Goal: Task Accomplishment & Management: Complete application form

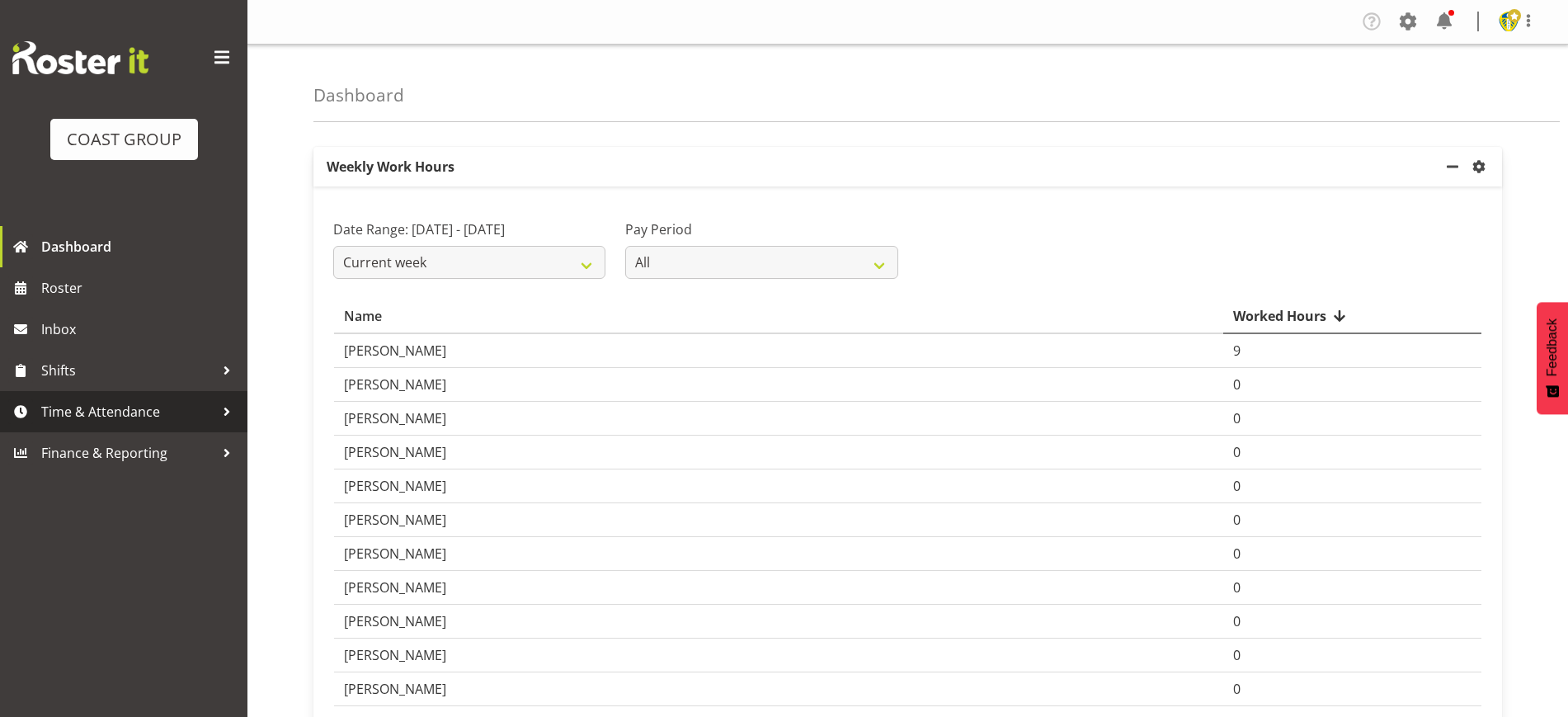
click at [103, 411] on span "Time & Attendance" at bounding box center [128, 411] width 173 height 25
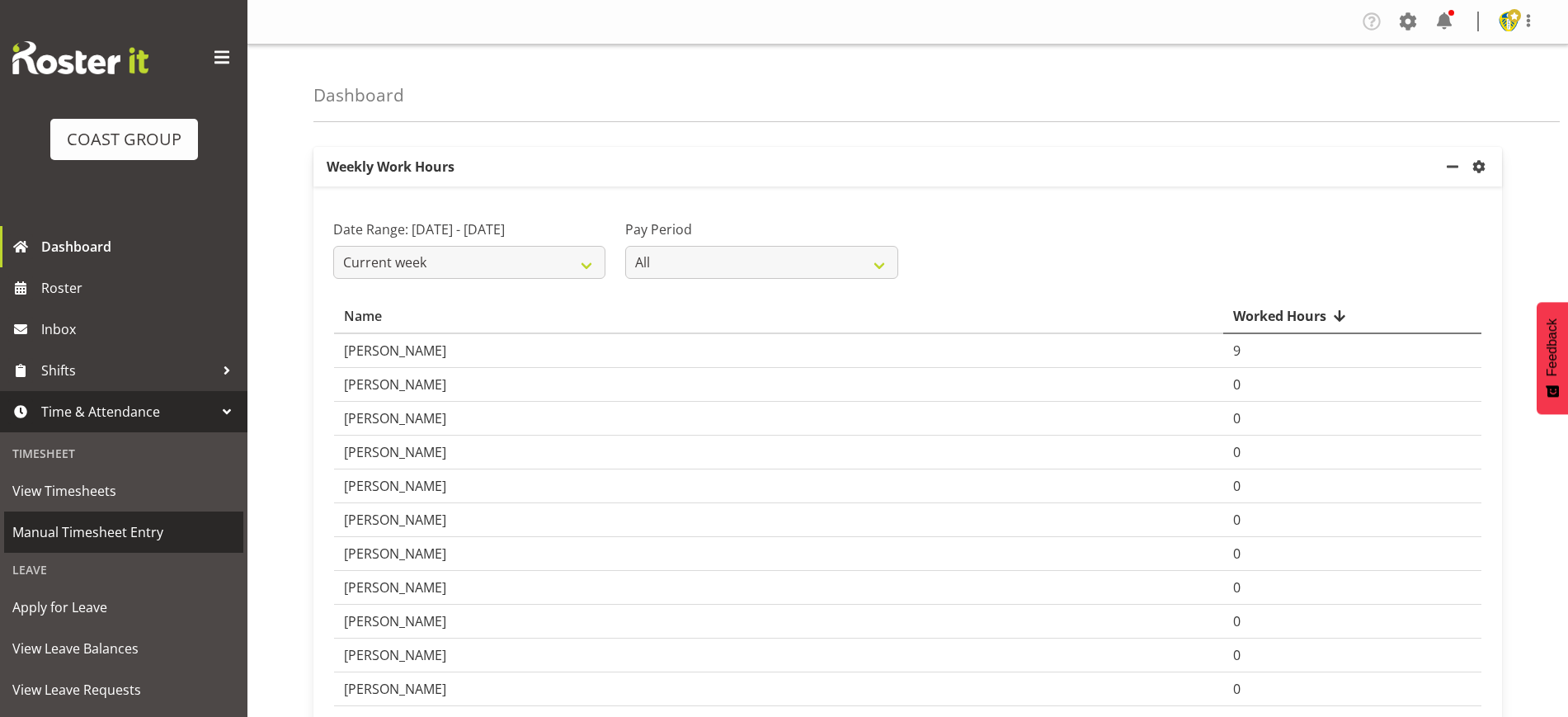
click at [99, 534] on span "Manual Timesheet Entry" at bounding box center [124, 532] width 223 height 25
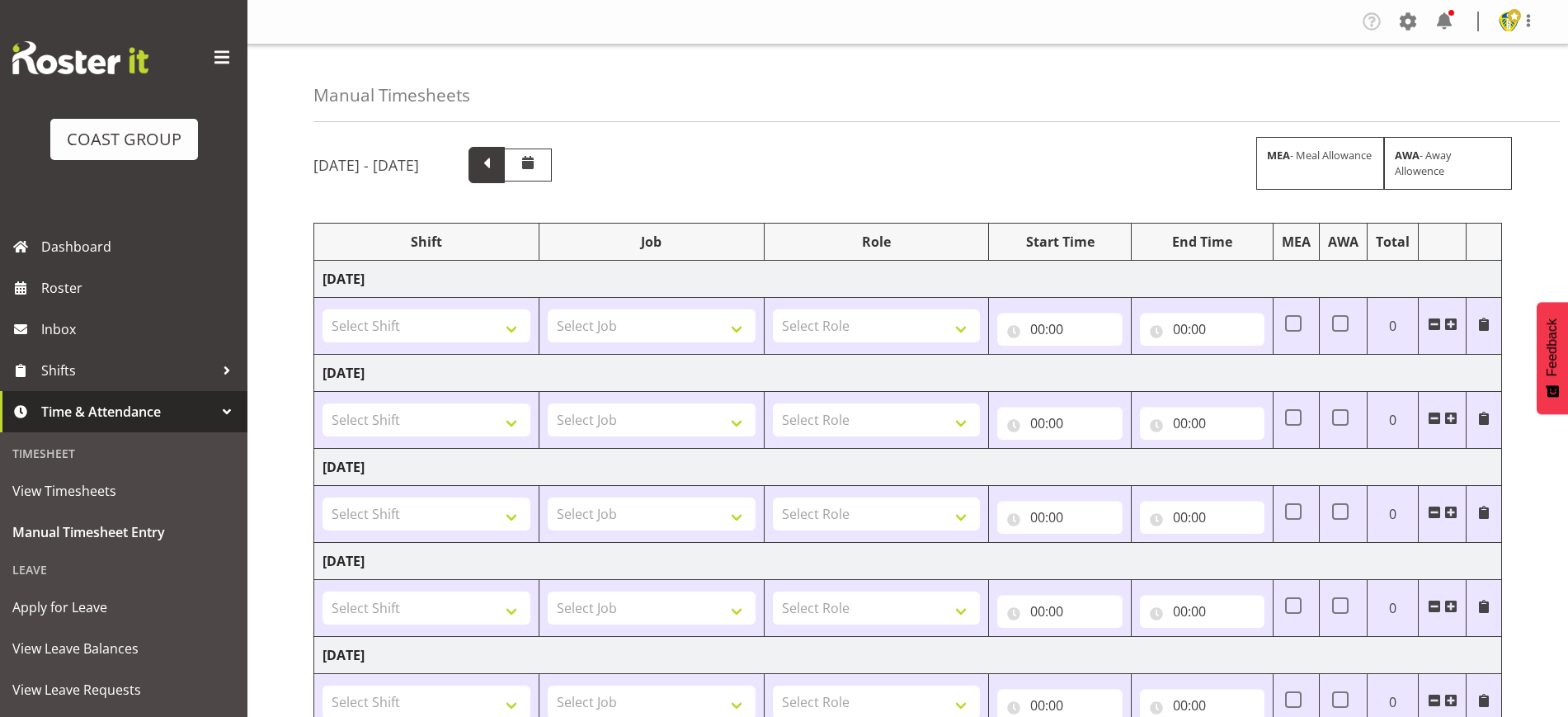
click at [498, 158] on span at bounding box center [486, 163] width 21 height 21
click at [476, 415] on select "Select Shift ARTS CANT NGAIO MARSH ASBTE ASNZ Exhibitor Build Admin Admin Admin…" at bounding box center [426, 420] width 208 height 33
select select "1404"
click at [323, 404] on select "Select Shift ARTS CANT NGAIO MARSH ASBTE ASNZ Exhibitor Build Admin Admin Admin…" at bounding box center [426, 420] width 208 height 33
click at [711, 419] on select "Select Job 1 Carlton Events 1 Carlton Hamilton 1 Carlton Wellington 1 EHS WAREH…" at bounding box center [651, 420] width 208 height 33
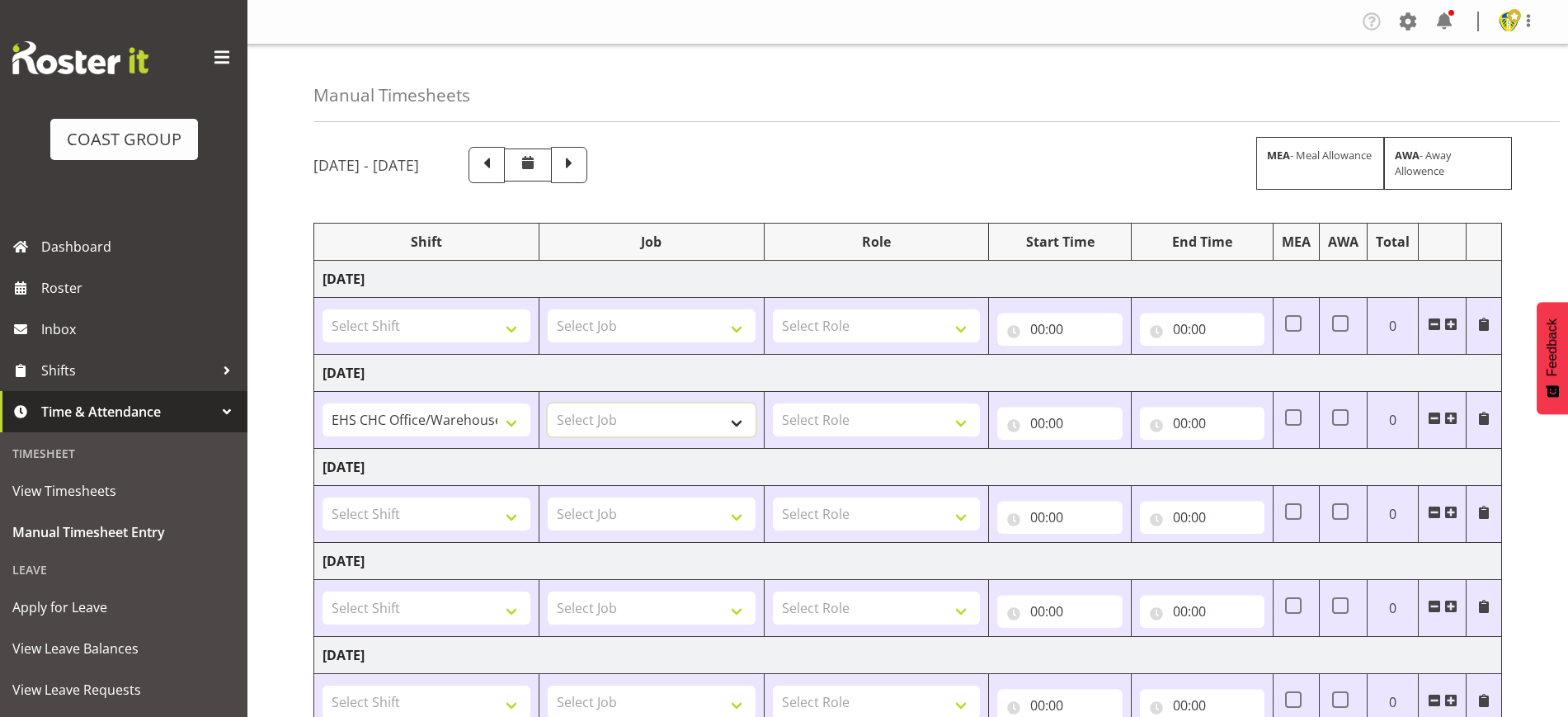
select select "69"
click at [548, 404] on select "Select Job 1 Carlton Events 1 Carlton Hamilton 1 Carlton Wellington 1 EHS WAREH…" at bounding box center [651, 420] width 208 height 33
drag, startPoint x: 902, startPoint y: 443, endPoint x: 886, endPoint y: 433, distance: 18.9
click at [886, 433] on td "Select Role ACCOUNT MANAGER Account Manager" at bounding box center [876, 420] width 225 height 57
click at [886, 433] on select "Select Role ACCOUNT MANAGER Account Manager" at bounding box center [877, 420] width 208 height 33
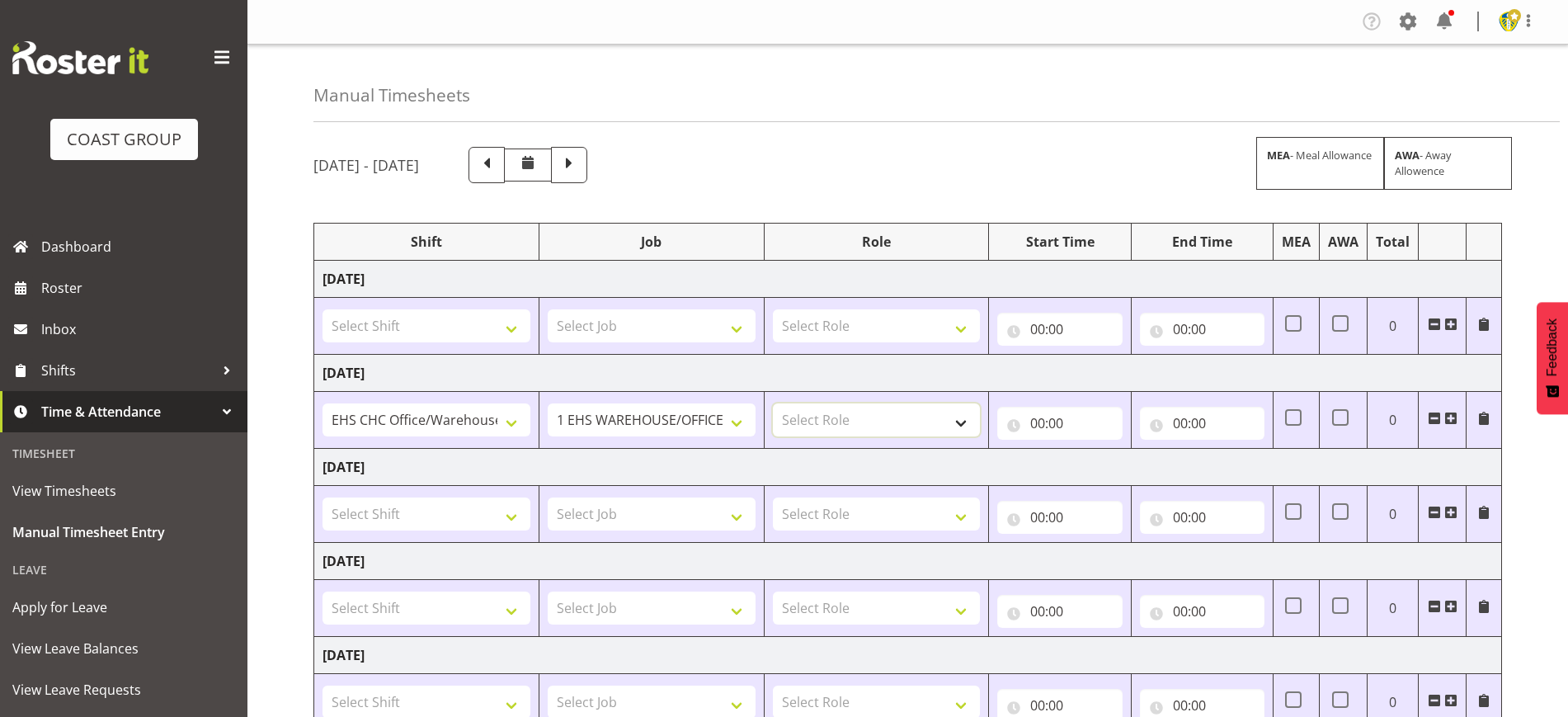
select select "197"
click at [773, 404] on select "Select Role ACCOUNT MANAGER Account Manager" at bounding box center [877, 420] width 208 height 33
click at [1064, 421] on input "00:00" at bounding box center [1059, 423] width 125 height 33
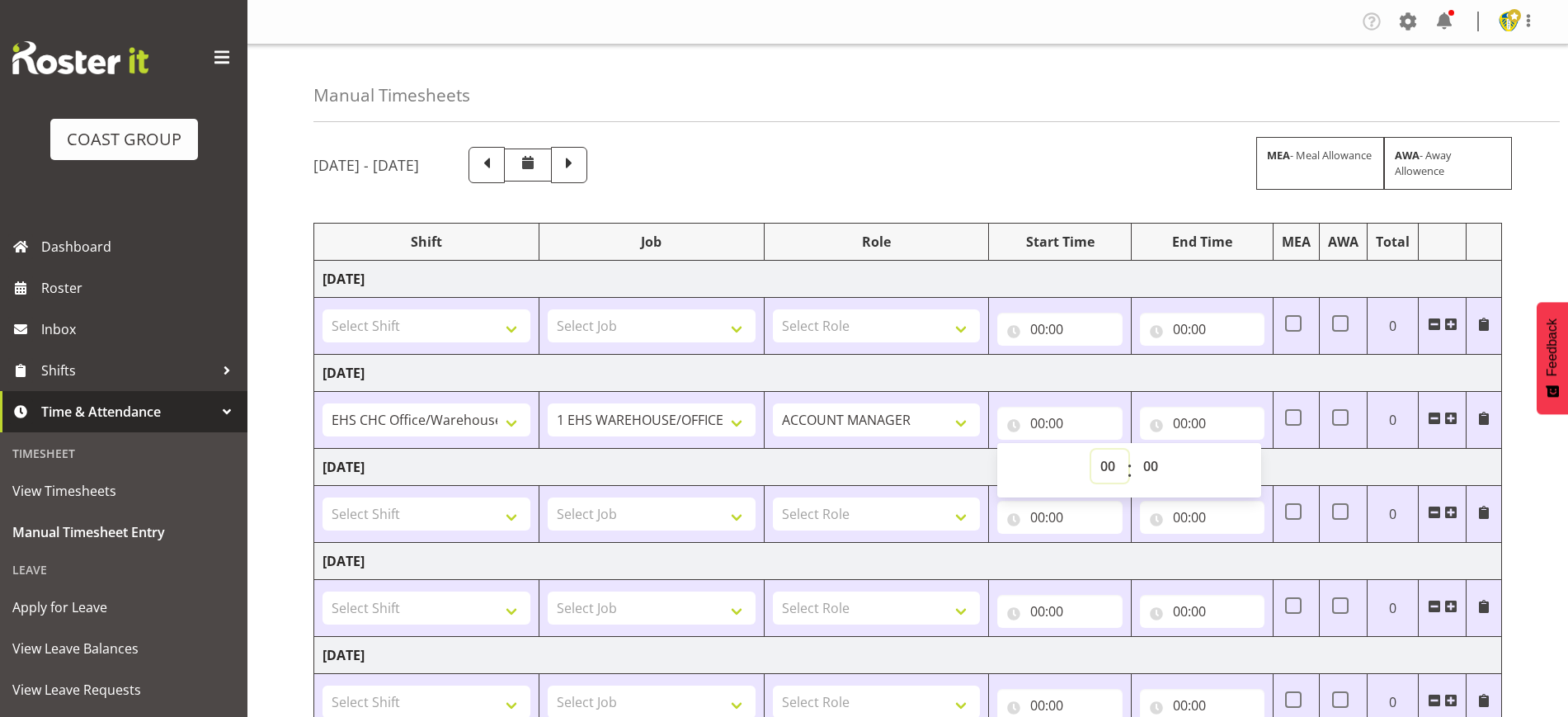
click at [1111, 470] on select "00 01 02 03 04 05 06 07 08 09 10 11 12 13 14 15 16 17 18 19 20 21 22 23" at bounding box center [1110, 466] width 37 height 33
select select "8"
click at [1091, 449] on select "00 01 02 03 04 05 06 07 08 09 10 11 12 13 14 15 16 17 18 19 20 21 22 23" at bounding box center [1110, 466] width 37 height 33
type input "08:00"
click at [1184, 431] on input "00:00" at bounding box center [1202, 423] width 125 height 33
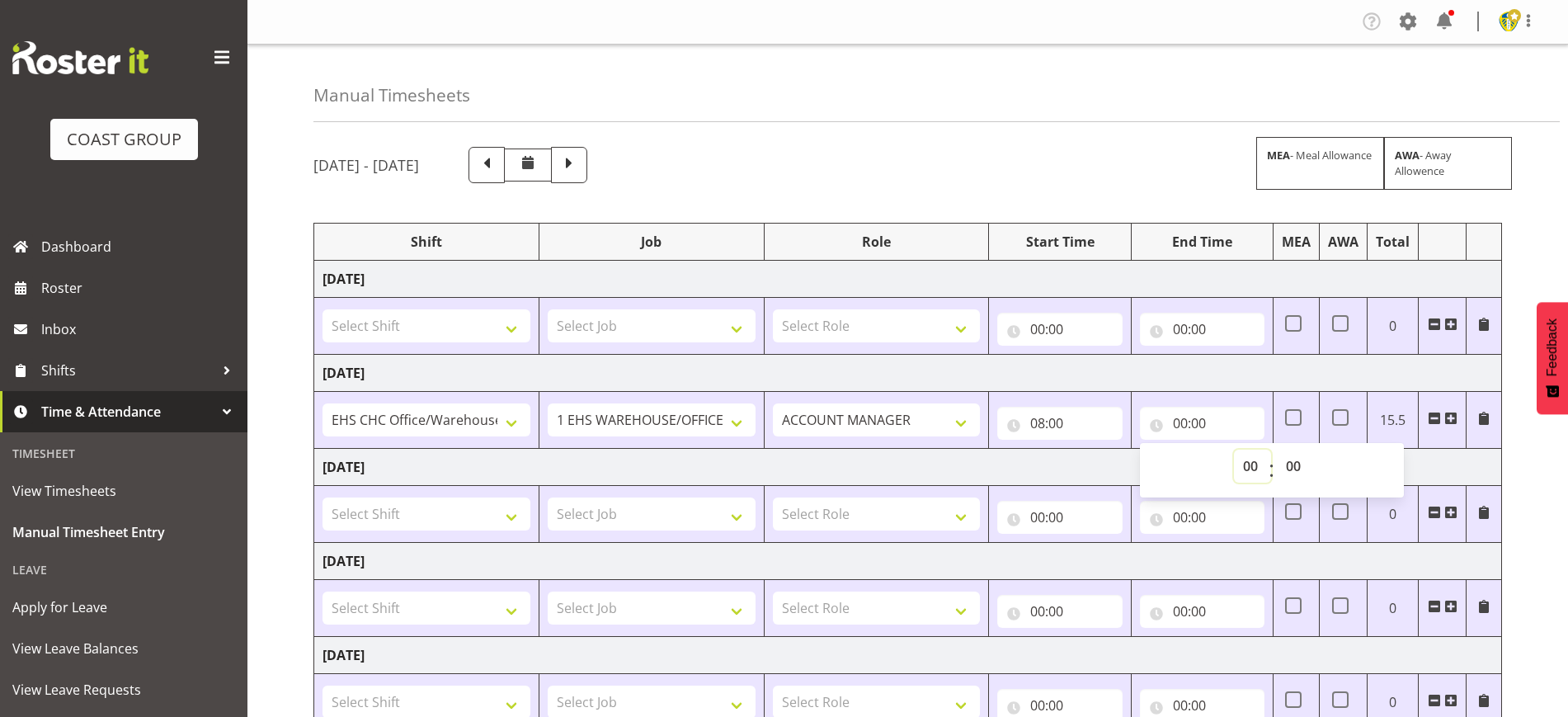
click at [1256, 471] on select "00 01 02 03 04 05 06 07 08 09 10 11 12 13 14 15 16 17 18 19 20 21 22 23" at bounding box center [1253, 466] width 37 height 33
select select "15"
click at [1234, 449] on select "00 01 02 03 04 05 06 07 08 09 10 11 12 13 14 15 16 17 18 19 20 21 22 23" at bounding box center [1253, 466] width 37 height 33
type input "15:00"
click at [1300, 471] on select "00 01 02 03 04 05 06 07 08 09 10 11 12 13 14 15 16 17 18 19 20 21 22 23 24 25 2…" at bounding box center [1296, 466] width 37 height 33
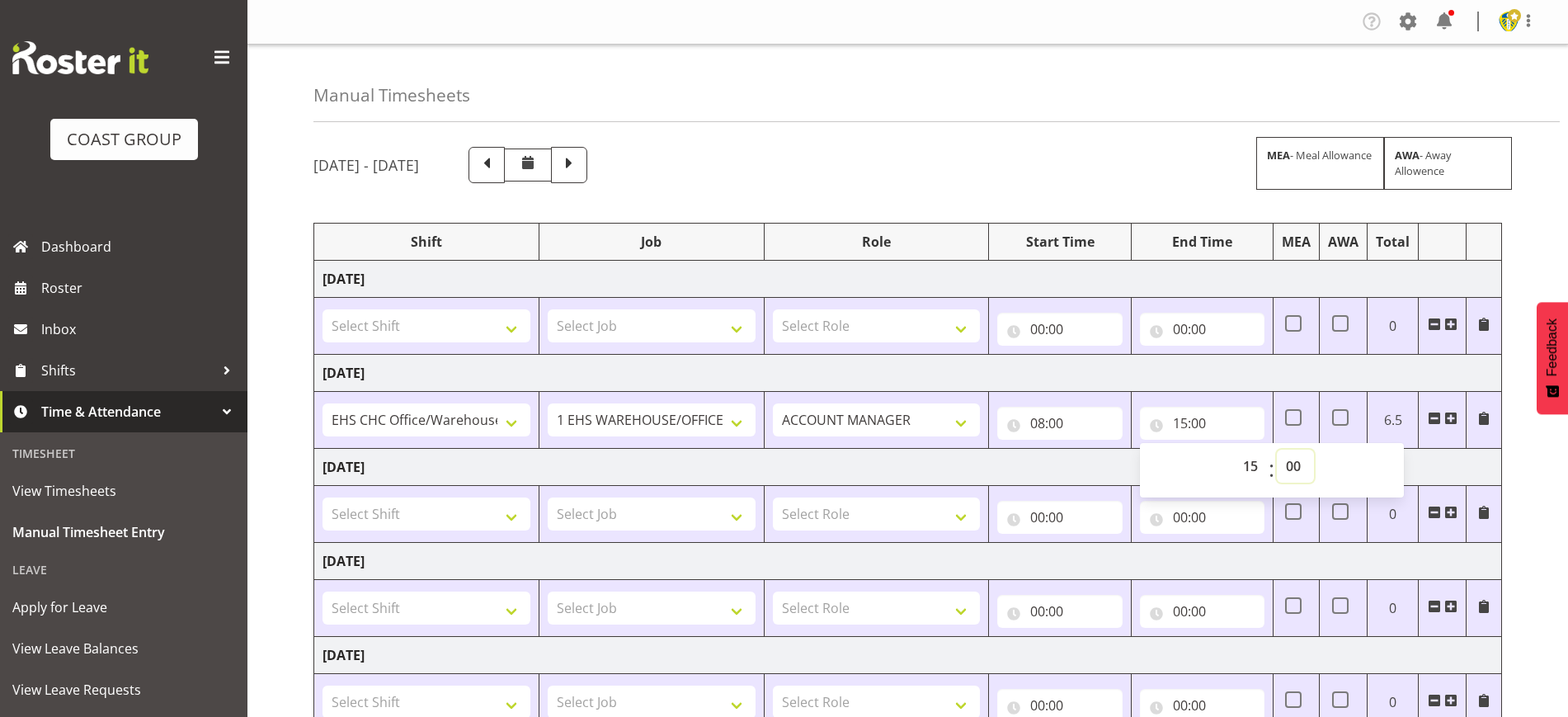
select select "45"
click at [1278, 449] on select "00 01 02 03 04 05 06 07 08 09 10 11 12 13 14 15 16 17 18 19 20 21 22 23 24 25 2…" at bounding box center [1296, 466] width 37 height 33
type input "15:45"
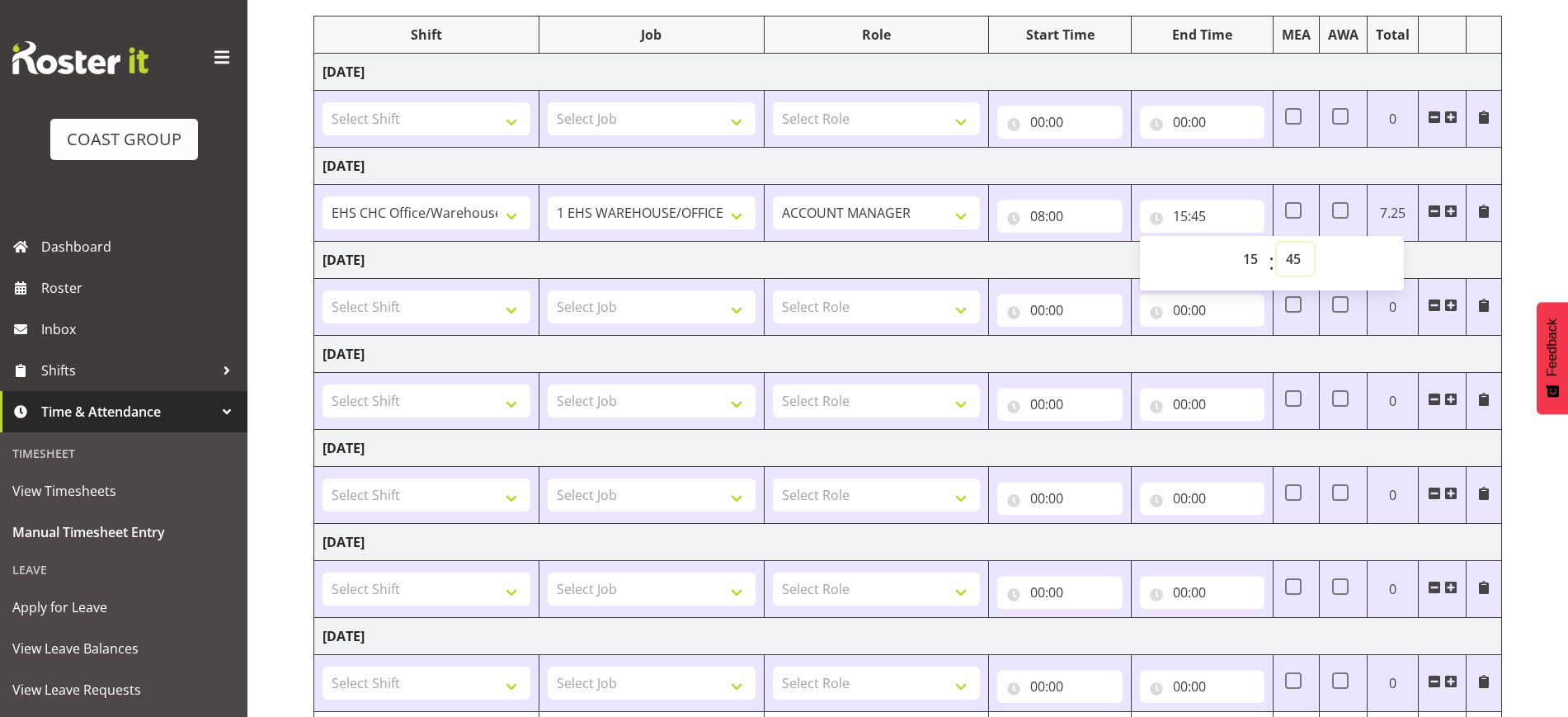
scroll to position [209, 0]
click at [406, 591] on select "Select Shift ARTS CANT NGAIO MARSH ASBTE ASNZ Exhibitor Build Admin Admin Admin…" at bounding box center [426, 587] width 208 height 33
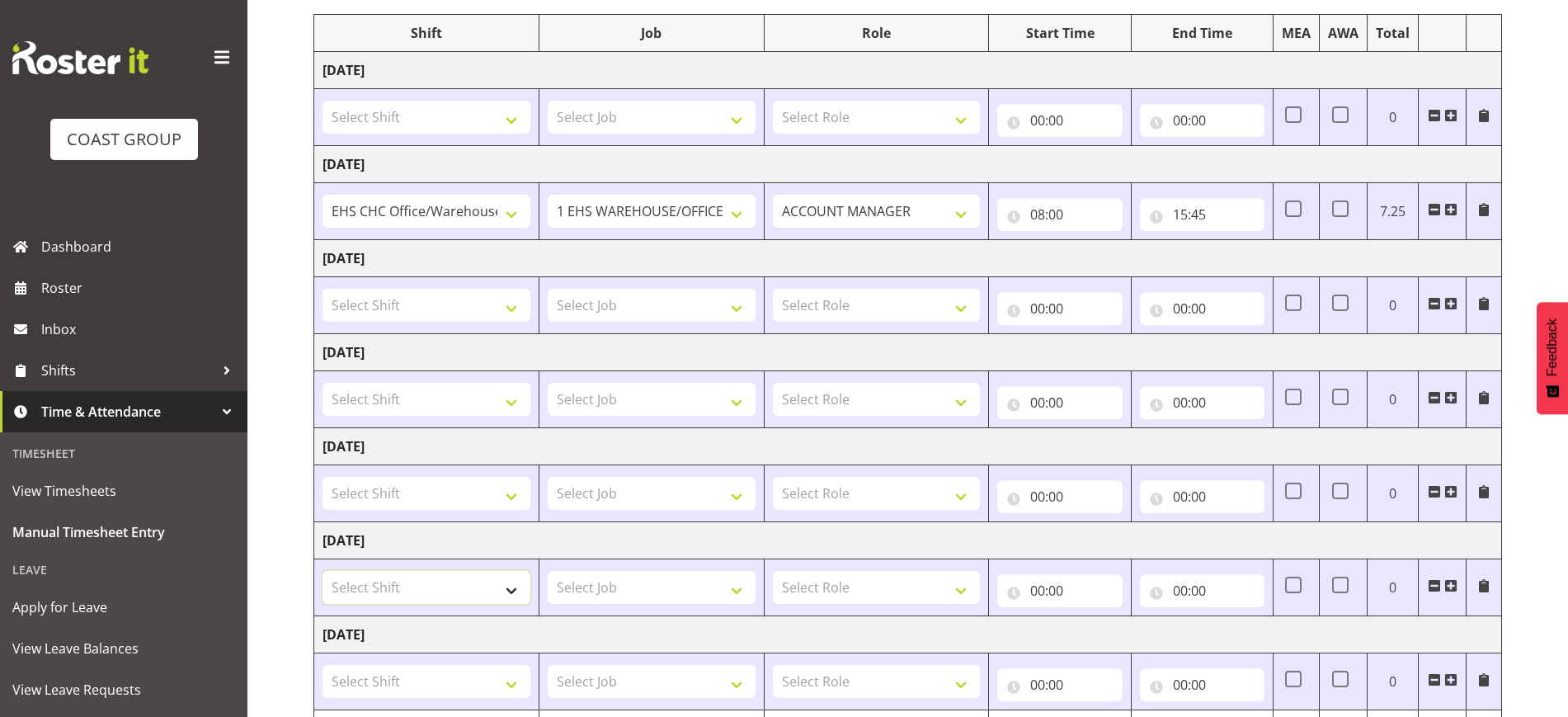
select select "1404"
click at [323, 571] on select "Select Shift ARTS CANT NGAIO MARSH ASBTE ASNZ Exhibitor Build Admin Admin Admin…" at bounding box center [426, 587] width 208 height 33
click at [618, 578] on select "Select Job 1 Carlton Events 1 Carlton Hamilton 1 Carlton Wellington 1 EHS WAREH…" at bounding box center [651, 587] width 208 height 33
select select "69"
click at [548, 571] on select "Select Job 1 Carlton Events 1 Carlton Hamilton 1 Carlton Wellington 1 EHS WAREH…" at bounding box center [651, 587] width 208 height 33
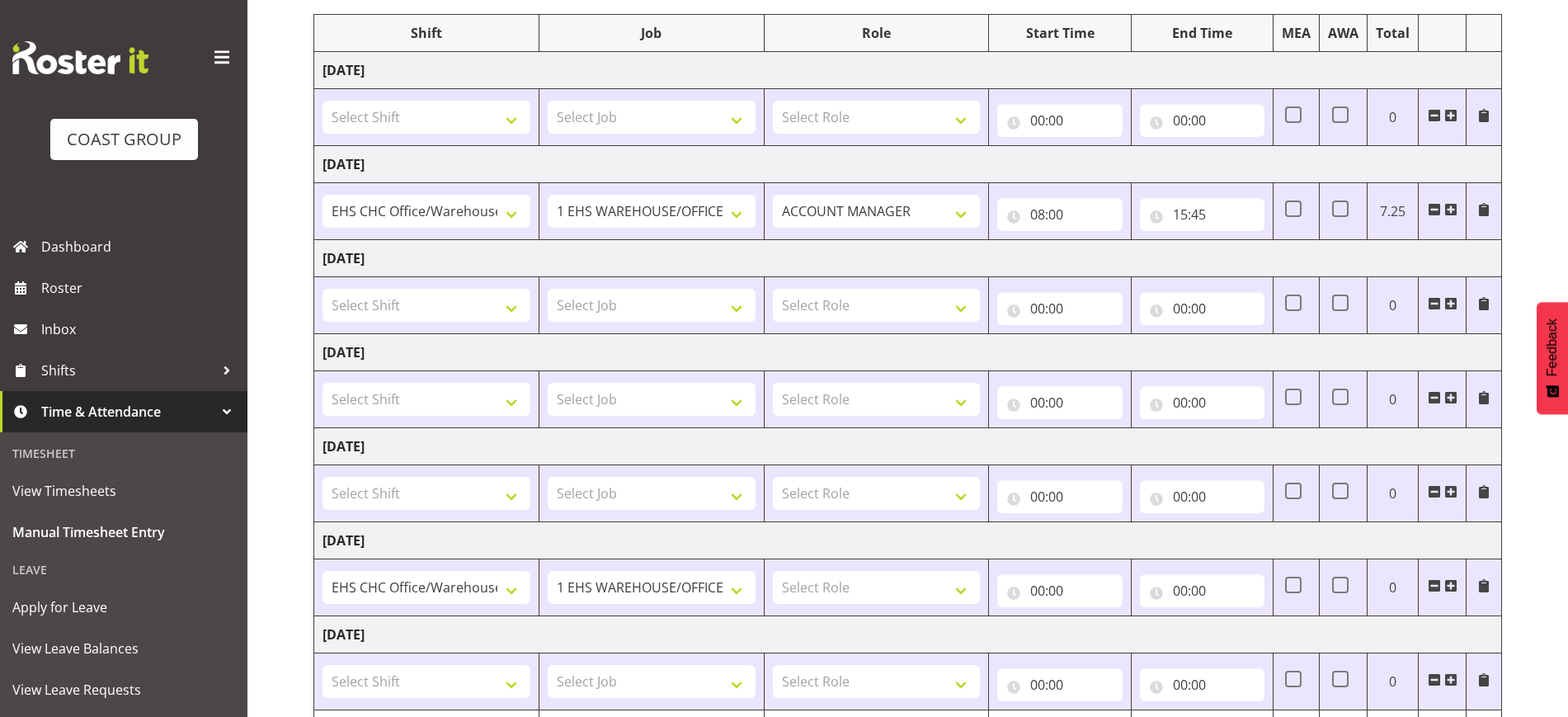
click at [939, 604] on td "Select Role ACCOUNT MANAGER Account Manager" at bounding box center [876, 588] width 225 height 57
click at [920, 591] on select "Select Role ACCOUNT MANAGER Account Manager" at bounding box center [877, 587] width 208 height 33
click at [773, 571] on select "Select Role ACCOUNT MANAGER Account Manager" at bounding box center [877, 587] width 208 height 33
click at [925, 596] on select "ACCOUNT MANAGER Account Manager" at bounding box center [877, 587] width 208 height 33
select select "197"
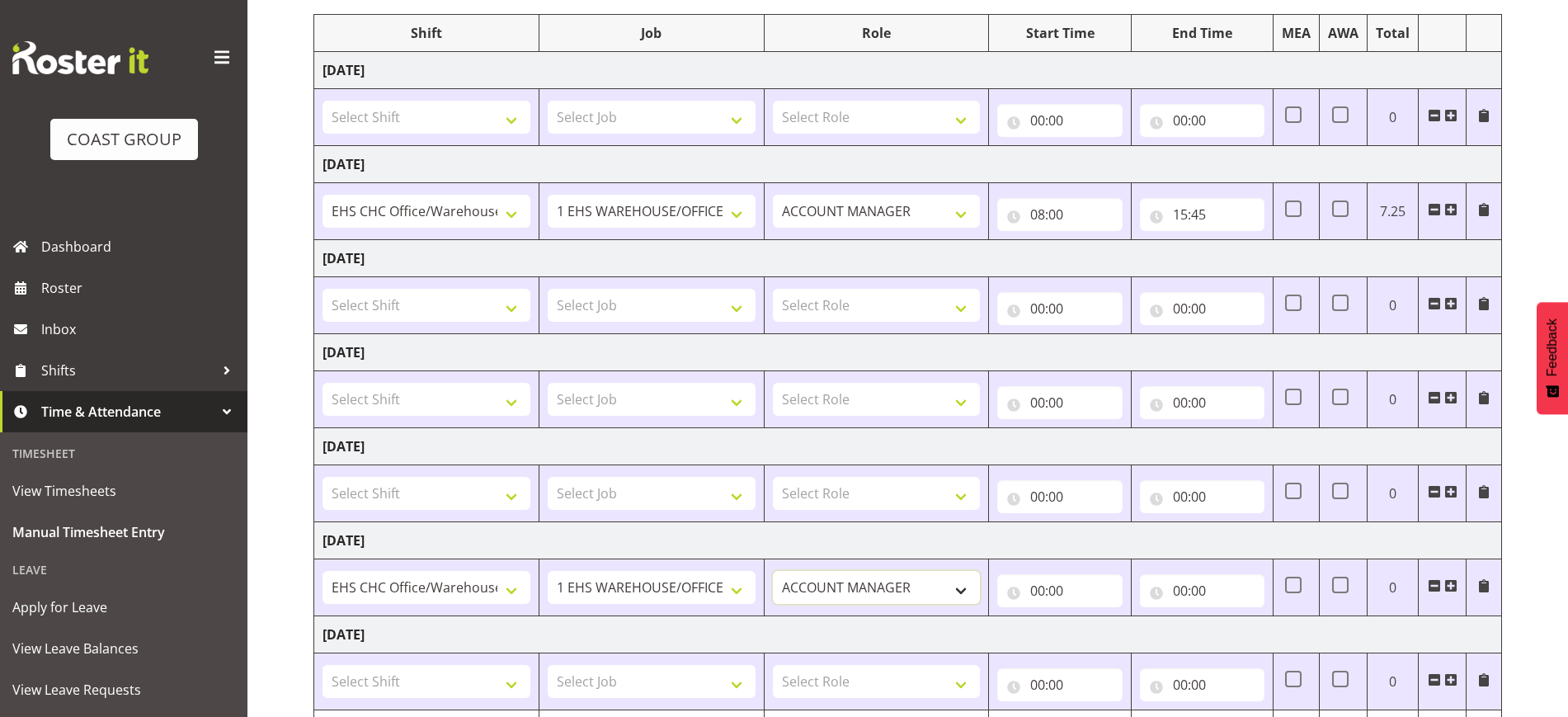
click at [773, 571] on select "ACCOUNT MANAGER Account Manager" at bounding box center [877, 587] width 208 height 33
click at [1076, 574] on input "00:00" at bounding box center [1059, 590] width 125 height 33
click at [1104, 633] on select "00 01 02 03 04 05 06 07 08 09 10 11 12 13 14 15 16 17 18 19 20 21 22 23" at bounding box center [1110, 634] width 37 height 33
select select "10"
click at [1091, 618] on select "00 01 02 03 04 05 06 07 08 09 10 11 12 13 14 15 16 17 18 19 20 21 22 23" at bounding box center [1110, 634] width 37 height 33
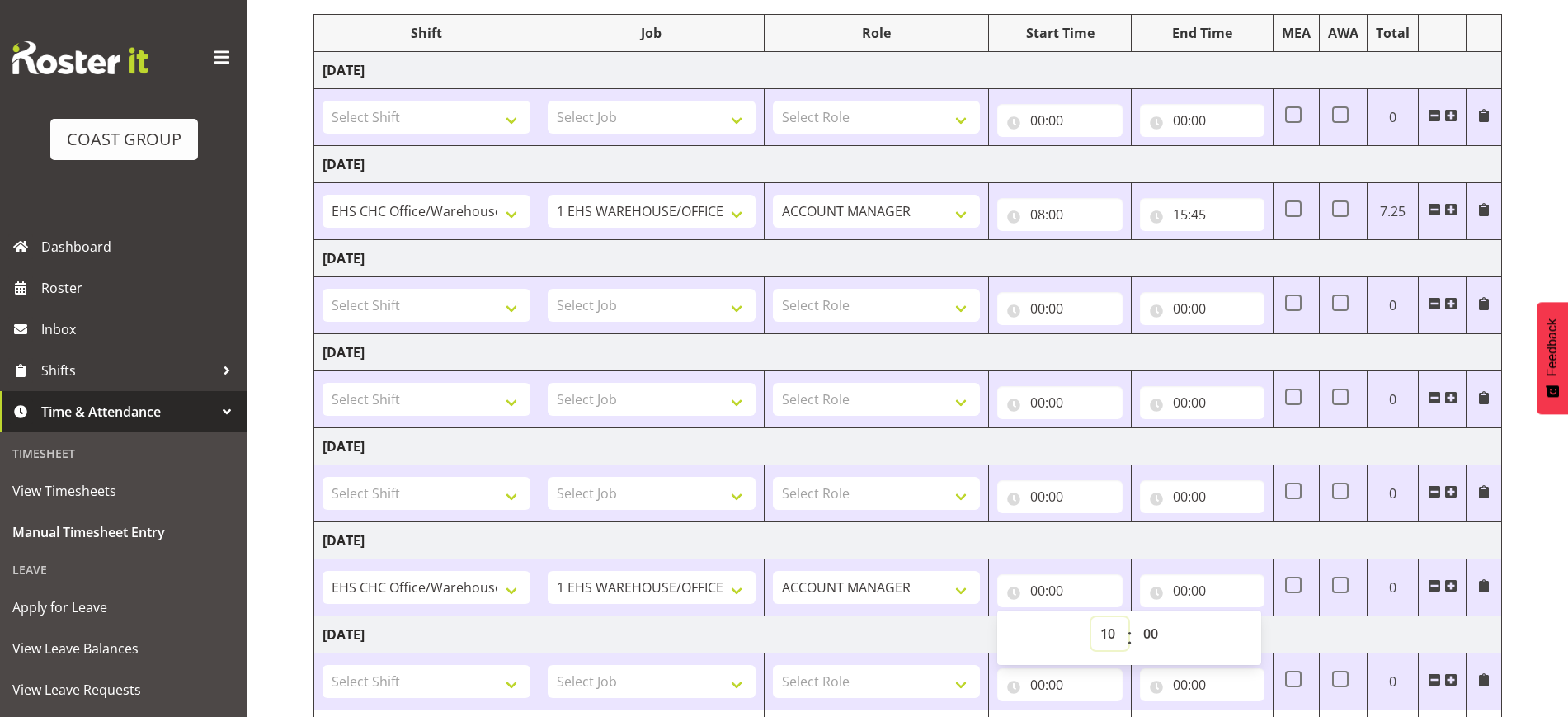
type input "10:00"
click at [1217, 586] on input "00:00" at bounding box center [1202, 590] width 125 height 33
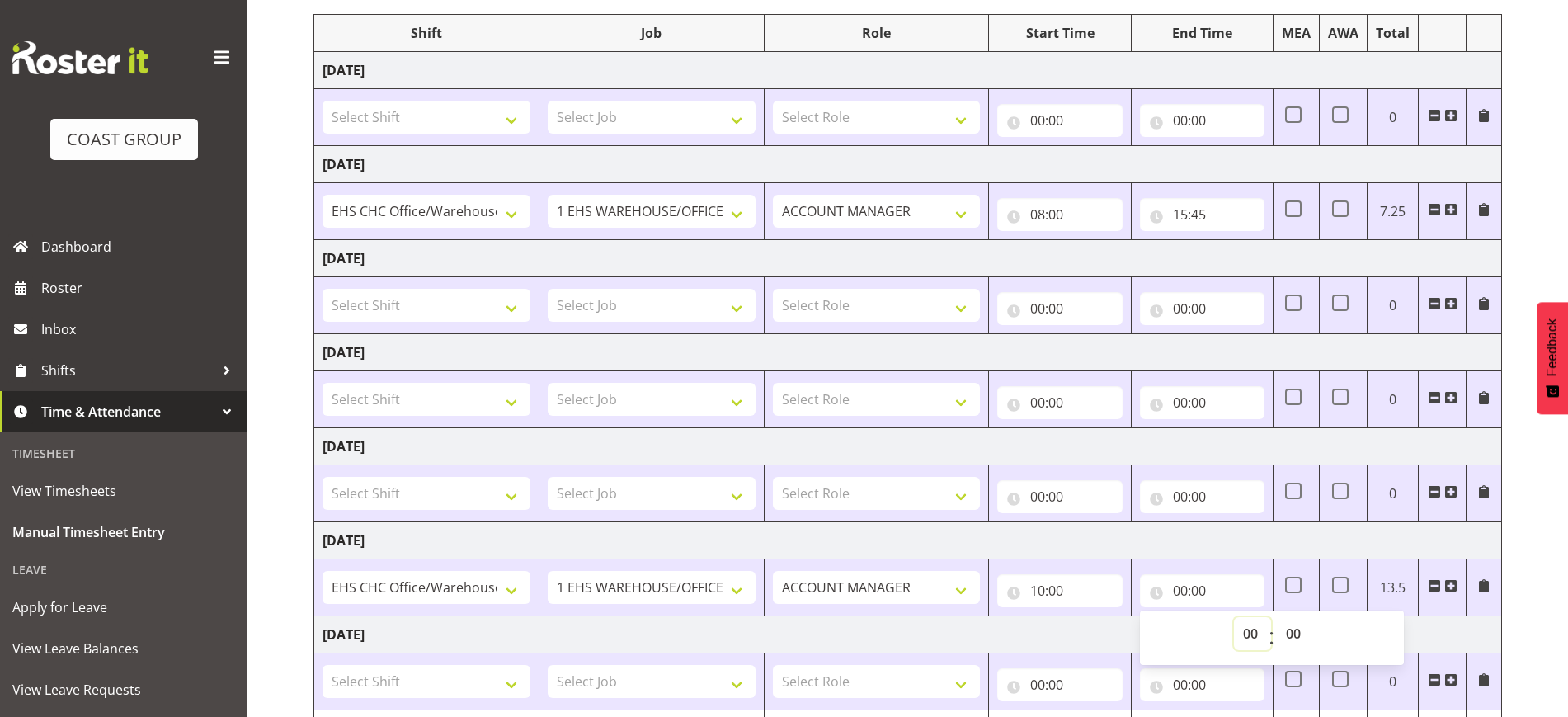
click at [1247, 631] on select "00 01 02 03 04 05 06 07 08 09 10 11 12 13 14 15 16 17 18 19 20 21 22 23" at bounding box center [1253, 634] width 37 height 33
select select "14"
click at [1234, 618] on select "00 01 02 03 04 05 06 07 08 09 10 11 12 13 14 15 16 17 18 19 20 21 22 23" at bounding box center [1253, 634] width 37 height 33
type input "14:00"
click at [489, 298] on select "Select Shift ARTS CANT NGAIO MARSH ASBTE ASNZ Exhibitor Build Admin Admin Admin…" at bounding box center [426, 305] width 208 height 33
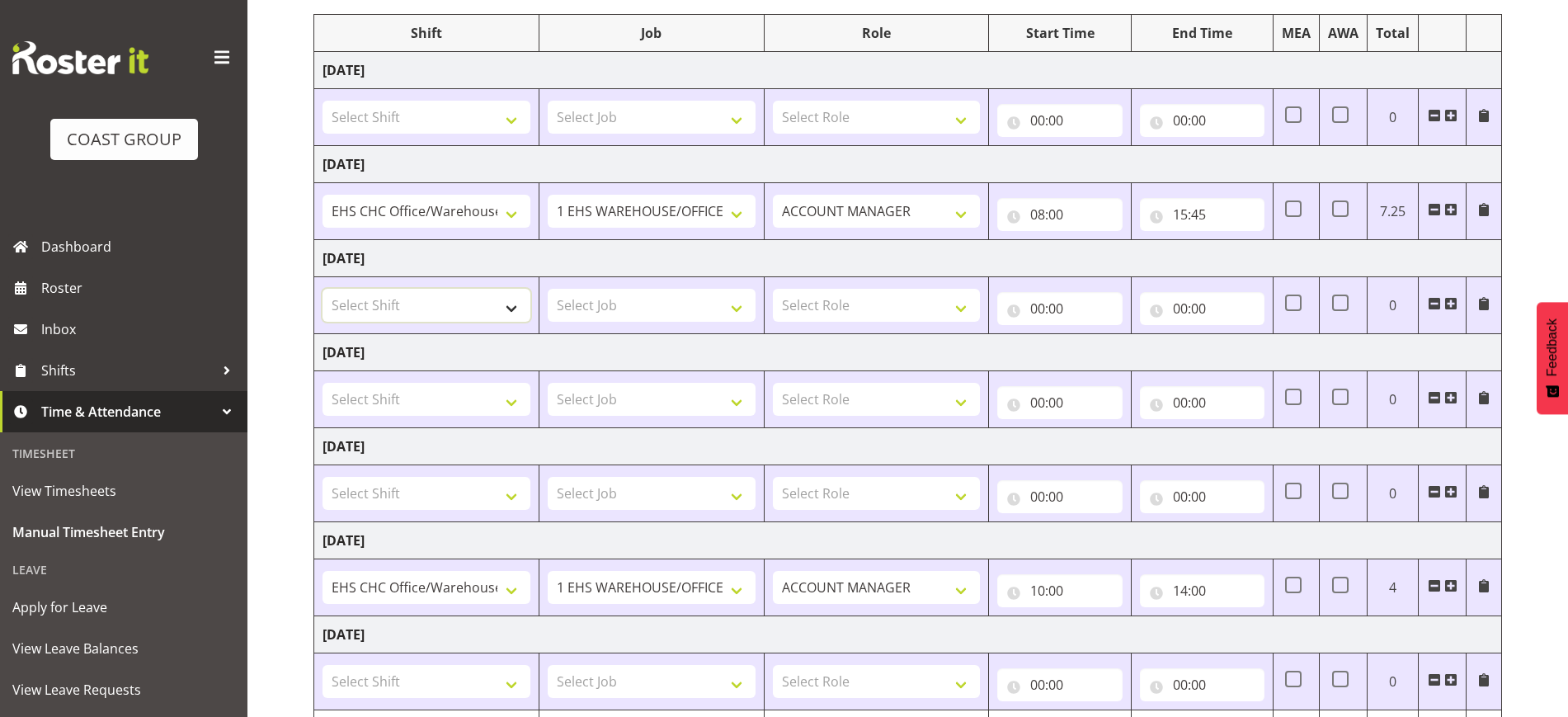
select select "1404"
click at [323, 289] on select "Select Shift ARTS CANT NGAIO MARSH ASBTE ASNZ Exhibitor Build Admin Admin Admin…" at bounding box center [426, 305] width 208 height 33
click at [648, 308] on select "Select Job 1 Carlton Events 1 Carlton Hamilton 1 Carlton Wellington 1 EHS WAREH…" at bounding box center [651, 305] width 208 height 33
select select "69"
click at [548, 289] on select "Select Job 1 Carlton Events 1 Carlton Hamilton 1 Carlton Wellington 1 EHS WAREH…" at bounding box center [651, 305] width 208 height 33
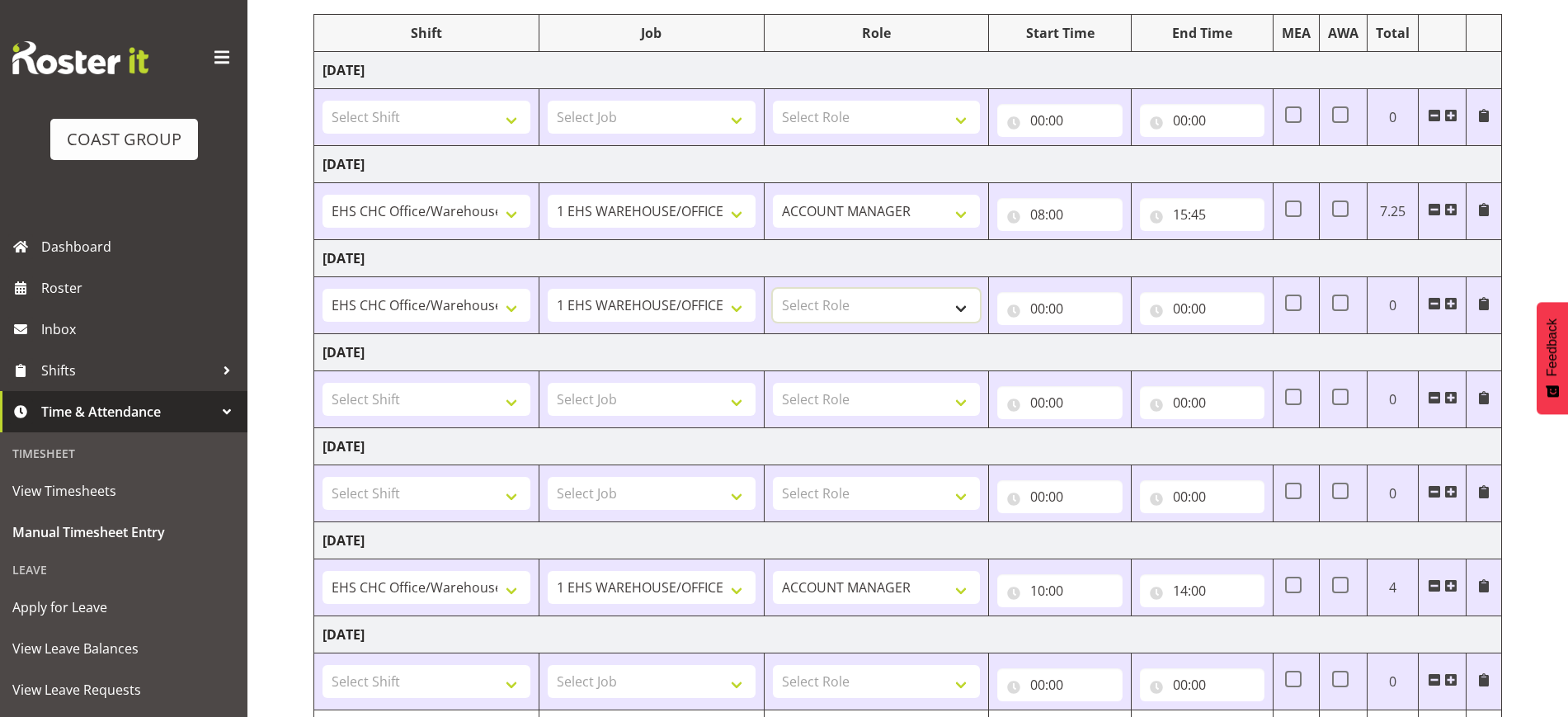
click at [849, 289] on select "Select Role ACCOUNT MANAGER Account Manager" at bounding box center [877, 305] width 208 height 33
select select "197"
click at [773, 289] on select "Select Role ACCOUNT MANAGER Account Manager" at bounding box center [877, 305] width 208 height 33
click at [1072, 307] on input "00:00" at bounding box center [1059, 308] width 125 height 33
click at [1099, 358] on select "00 01 02 03 04 05 06 07 08 09 10 11 12 13 14 15 16 17 18 19 20 21 22 23" at bounding box center [1110, 351] width 37 height 33
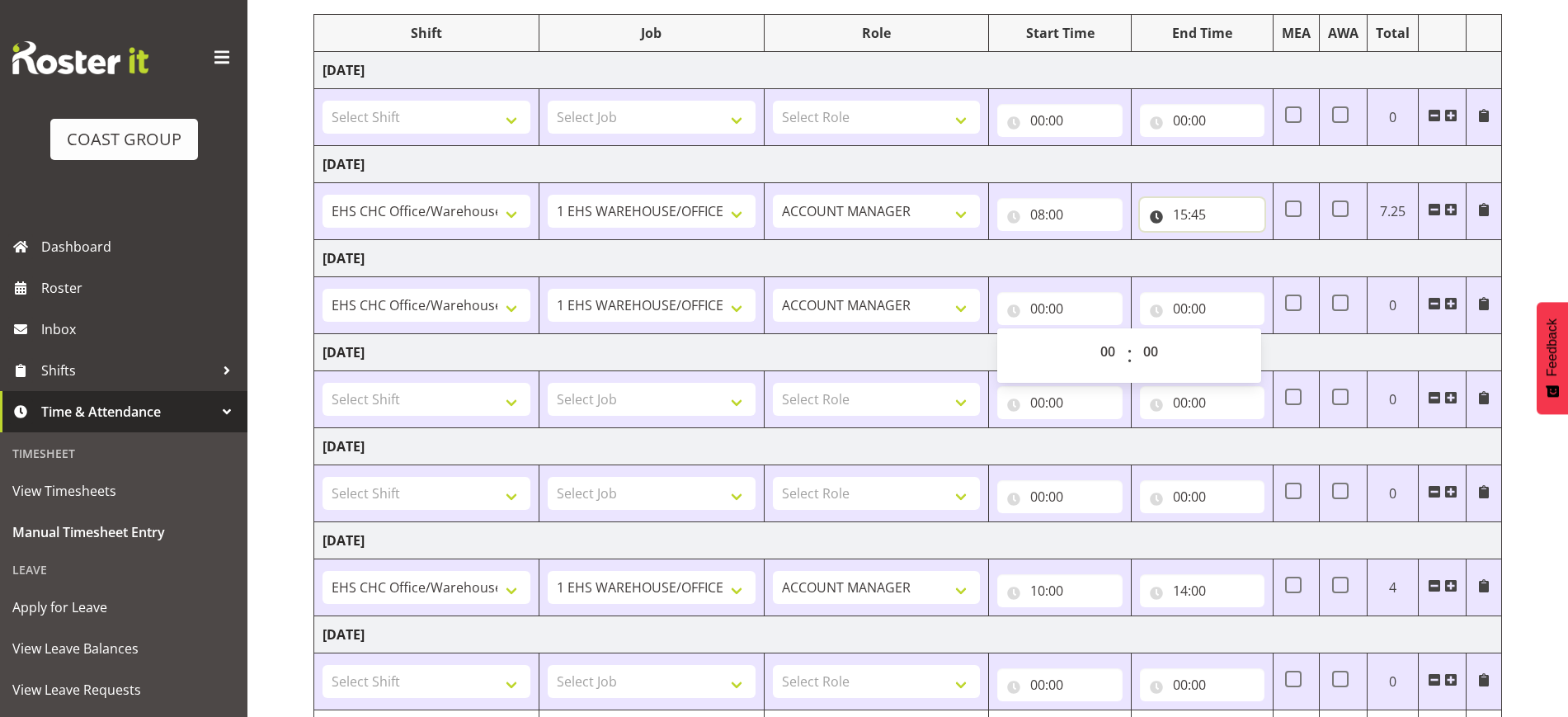
click at [1249, 198] on input "15:45" at bounding box center [1202, 214] width 125 height 33
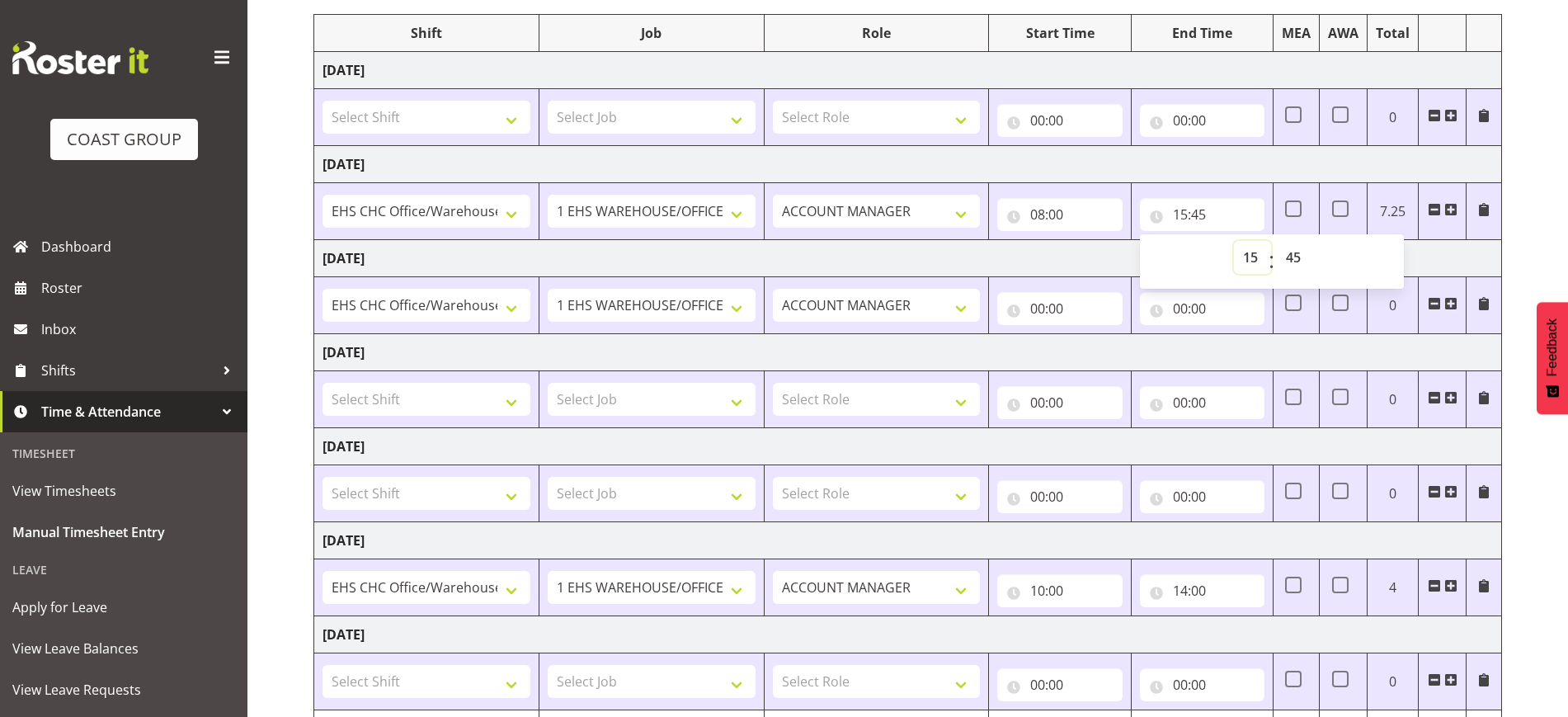
click at [1254, 259] on select "00 01 02 03 04 05 06 07 08 09 10 11 12 13 14 15 16 17 18 19 20 21 22 23" at bounding box center [1253, 257] width 37 height 33
select select "14"
click at [1234, 241] on select "00 01 02 03 04 05 06 07 08 09 10 11 12 13 14 15 16 17 18 19 20 21 22 23" at bounding box center [1253, 257] width 37 height 33
type input "14:45"
click at [1058, 304] on input "00:00" at bounding box center [1059, 308] width 125 height 33
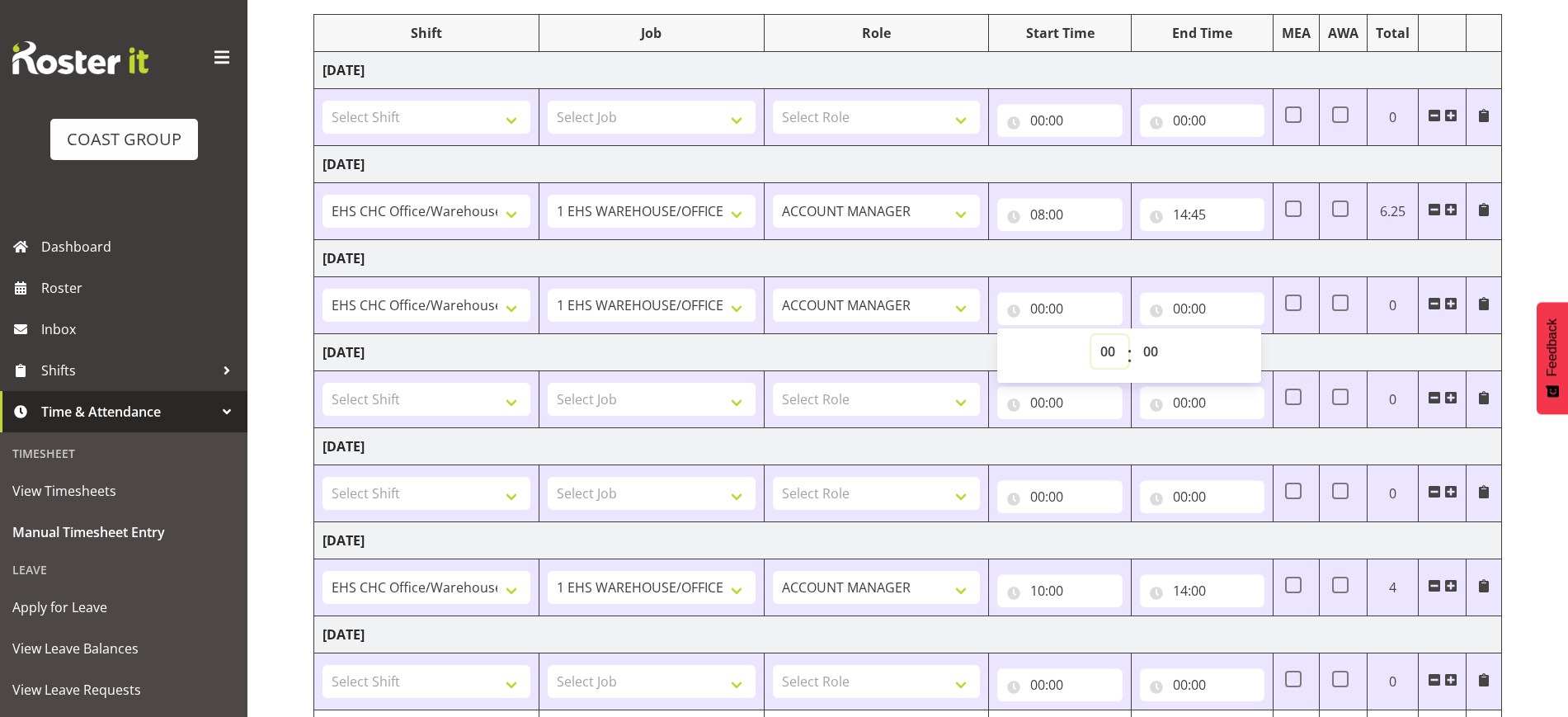
click at [1102, 352] on select "00 01 02 03 04 05 06 07 08 09 10 11 12 13 14 15 16 17 18 19 20 21 22 23" at bounding box center [1110, 351] width 37 height 33
select select "9"
click at [1091, 335] on select "00 01 02 03 04 05 06 07 08 09 10 11 12 13 14 15 16 17 18 19 20 21 22 23" at bounding box center [1110, 351] width 37 height 33
type input "09:00"
click at [1199, 305] on input "00:00" at bounding box center [1202, 308] width 125 height 33
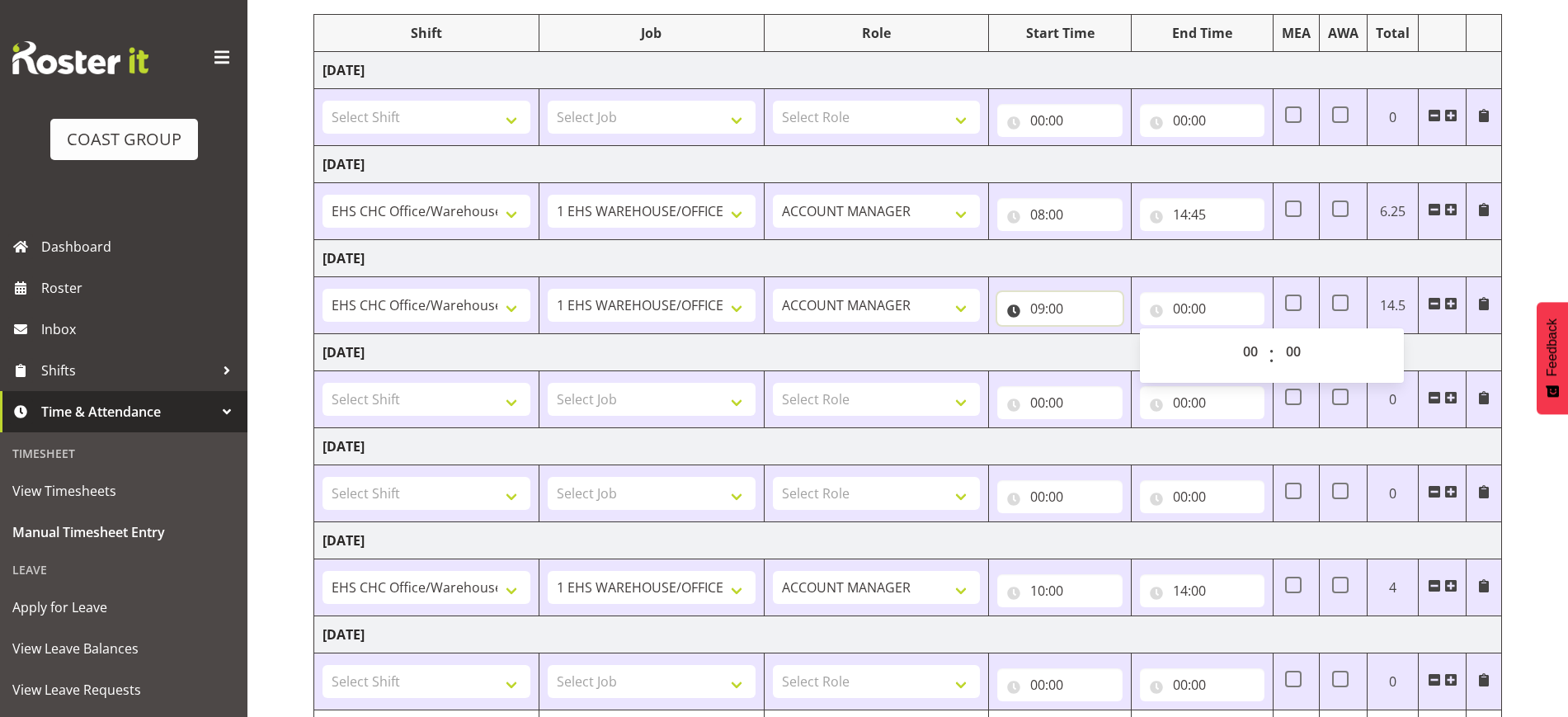
click at [1045, 300] on input "09:00" at bounding box center [1059, 308] width 125 height 33
click at [1108, 345] on select "00 01 02 03 04 05 06 07 08 09 10 11 12 13 14 15 16 17 18 19 20 21 22 23" at bounding box center [1110, 351] width 37 height 33
select select "8"
click at [1091, 335] on select "00 01 02 03 04 05 06 07 08 09 10 11 12 13 14 15 16 17 18 19 20 21 22 23" at bounding box center [1110, 351] width 37 height 33
type input "08:00"
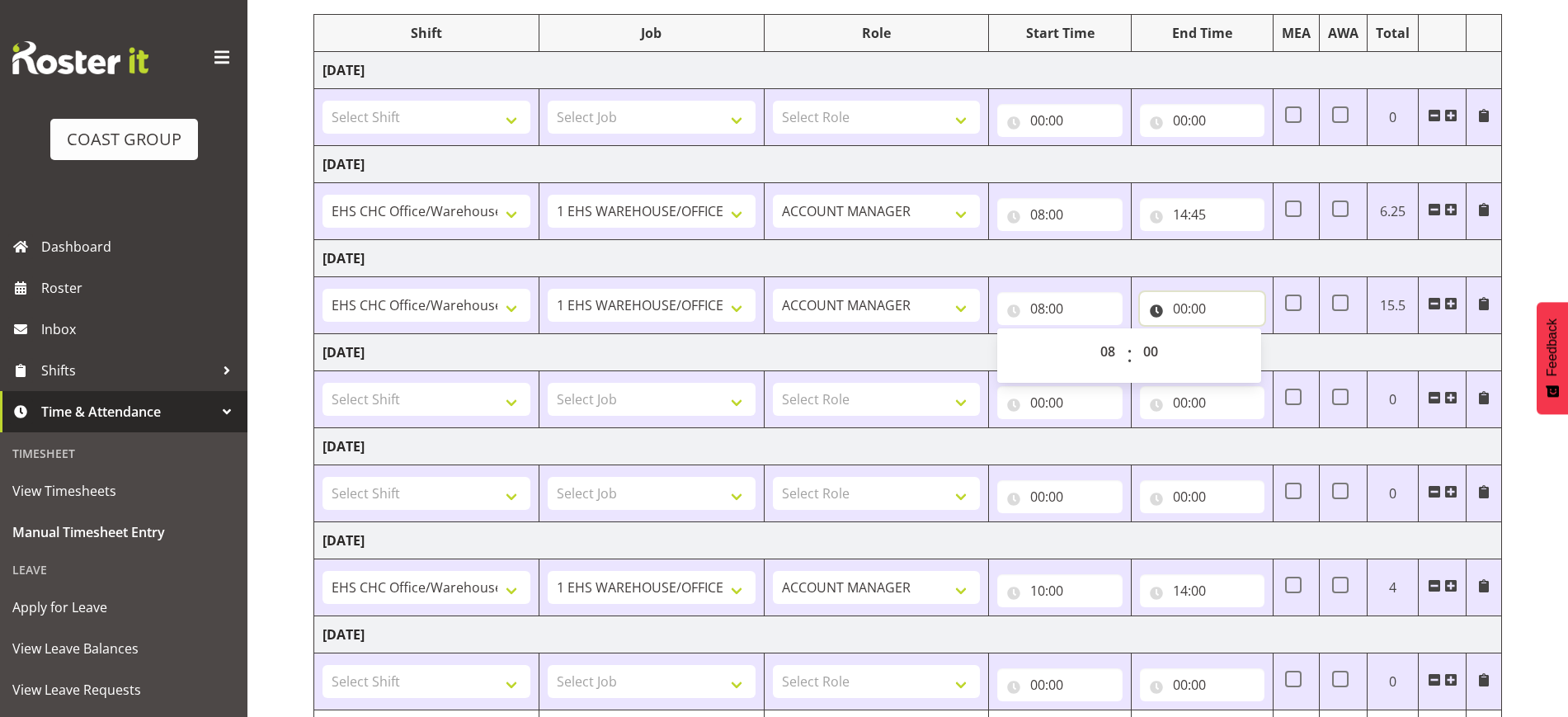
click at [1185, 302] on input "00:00" at bounding box center [1202, 308] width 125 height 33
click at [1253, 352] on select "00 01 02 03 04 05 06 07 08 09 10 11 12 13 14 15 16 17 18 19 20 21 22 23" at bounding box center [1253, 351] width 37 height 33
select select "9"
click at [1234, 335] on select "00 01 02 03 04 05 06 07 08 09 10 11 12 13 14 15 16 17 18 19 20 21 22 23" at bounding box center [1253, 351] width 37 height 33
type input "09:00"
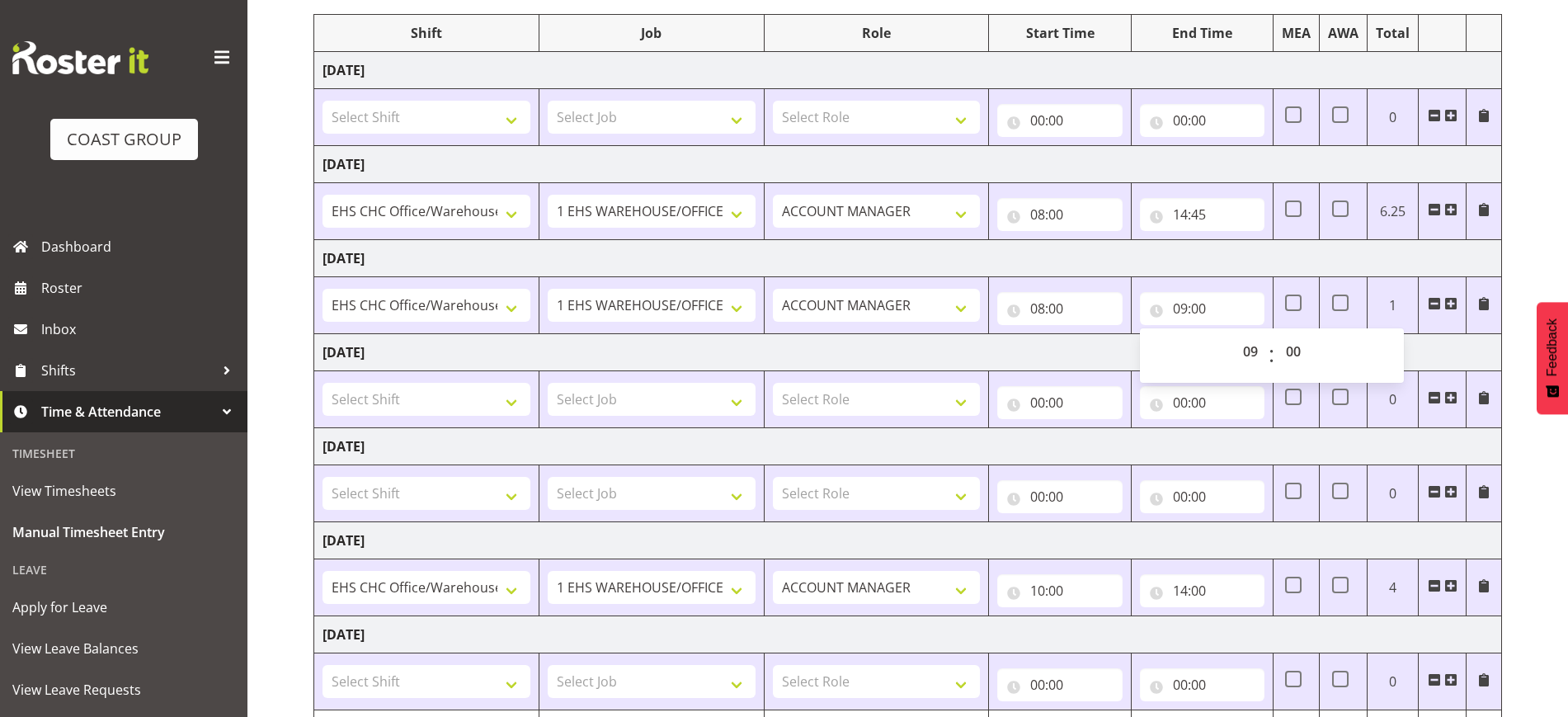
click at [1453, 306] on span at bounding box center [1452, 304] width 14 height 14
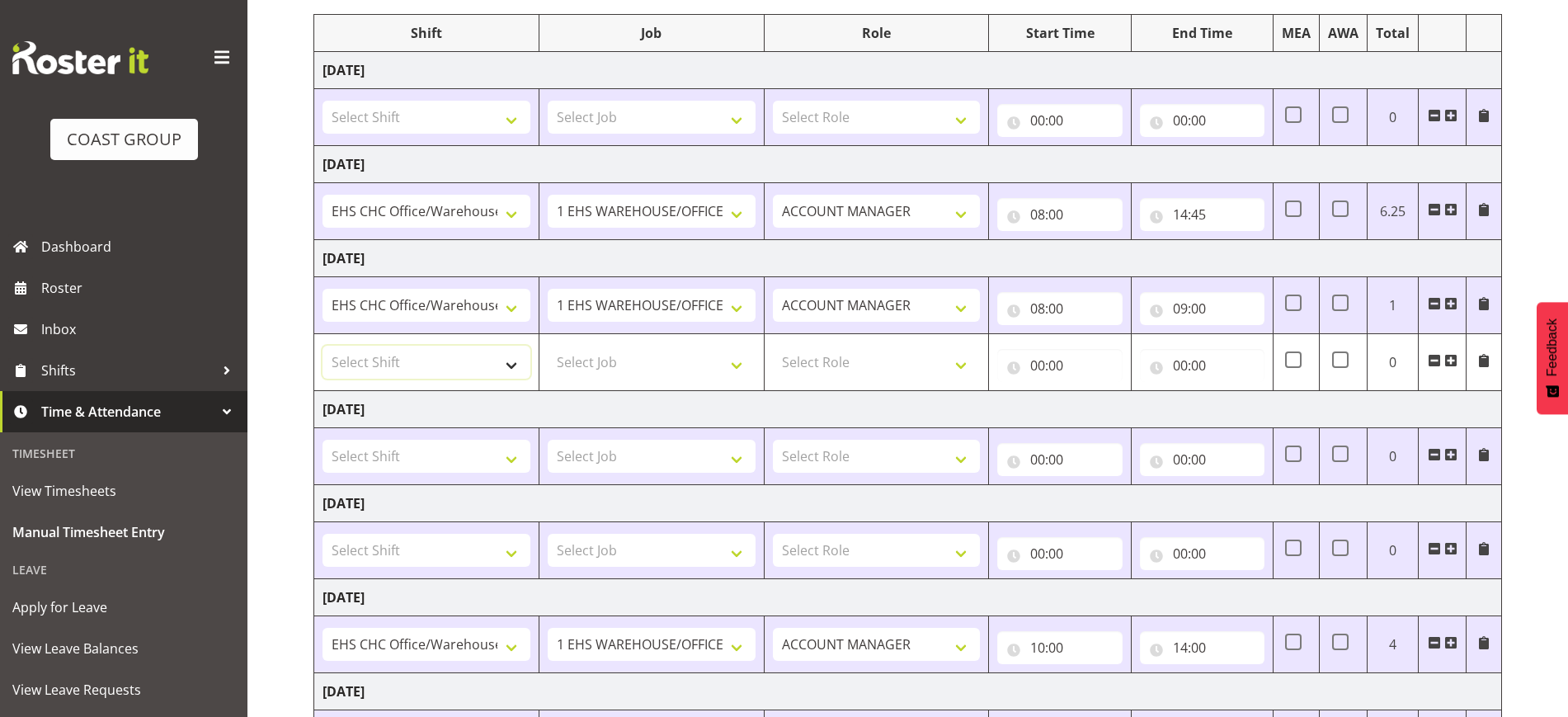
click at [458, 372] on select "Select Shift ARTS CANT NGAIO MARSH ASBTE ASNZ Exhibitor Build Admin Admin Admin…" at bounding box center [426, 362] width 208 height 33
select select "1404"
click at [323, 346] on select "Select Shift ARTS CANT NGAIO MARSH ASBTE ASNZ Exhibitor Build Admin Admin Admin…" at bounding box center [426, 362] width 208 height 33
click at [586, 353] on select "Select Job 1 Carlton Events 1 Carlton Hamilton 1 Carlton Wellington 1 EHS WAREH…" at bounding box center [651, 362] width 208 height 33
select select "69"
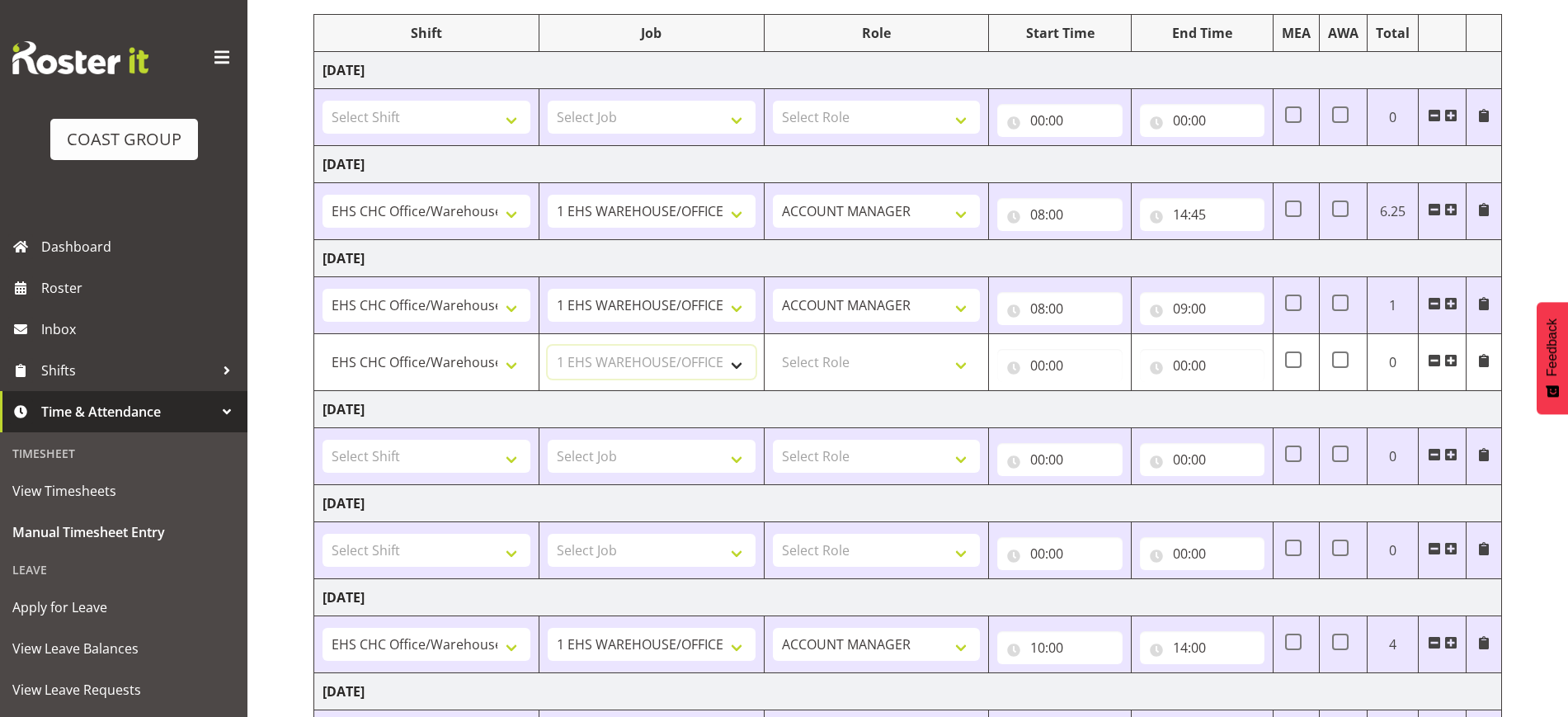
click at [548, 346] on select "Select Job 1 Carlton Events 1 Carlton Hamilton 1 Carlton Wellington 1 EHS WAREH…" at bounding box center [651, 362] width 208 height 33
click at [854, 358] on select "Select Role ACCOUNT MANAGER Account Manager" at bounding box center [877, 362] width 208 height 33
select select "197"
click at [773, 346] on select "Select Role ACCOUNT MANAGER Account Manager" at bounding box center [877, 362] width 208 height 33
click at [1079, 370] on input "00:00" at bounding box center [1059, 365] width 125 height 33
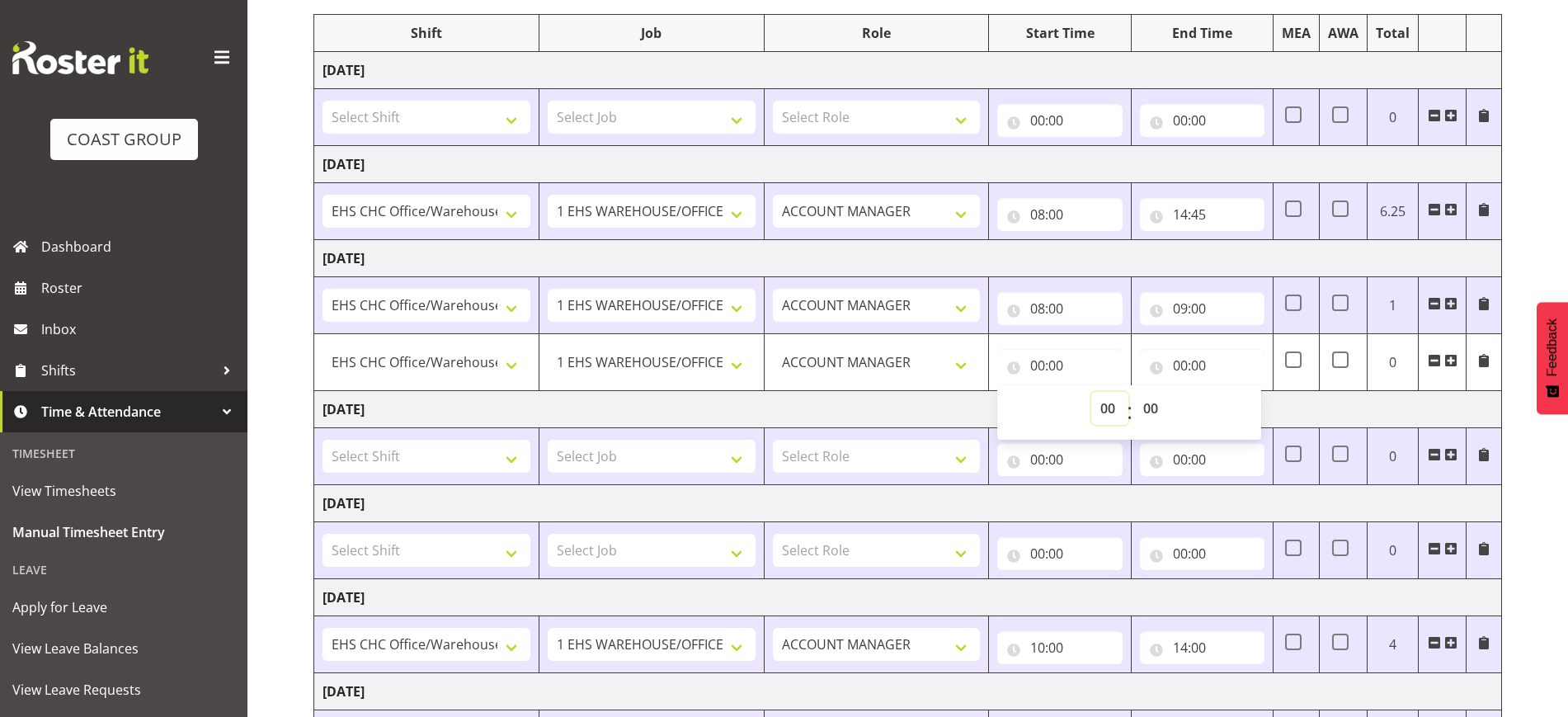
click at [1110, 404] on select "00 01 02 03 04 05 06 07 08 09 10 11 12 13 14 15 16 17 18 19 20 21 22 23" at bounding box center [1110, 408] width 37 height 33
select select "14"
click at [1091, 392] on select "00 01 02 03 04 05 06 07 08 09 10 11 12 13 14 15 16 17 18 19 20 21 22 23" at bounding box center [1110, 408] width 37 height 33
type input "14:00"
click at [1193, 363] on input "00:00" at bounding box center [1202, 365] width 125 height 33
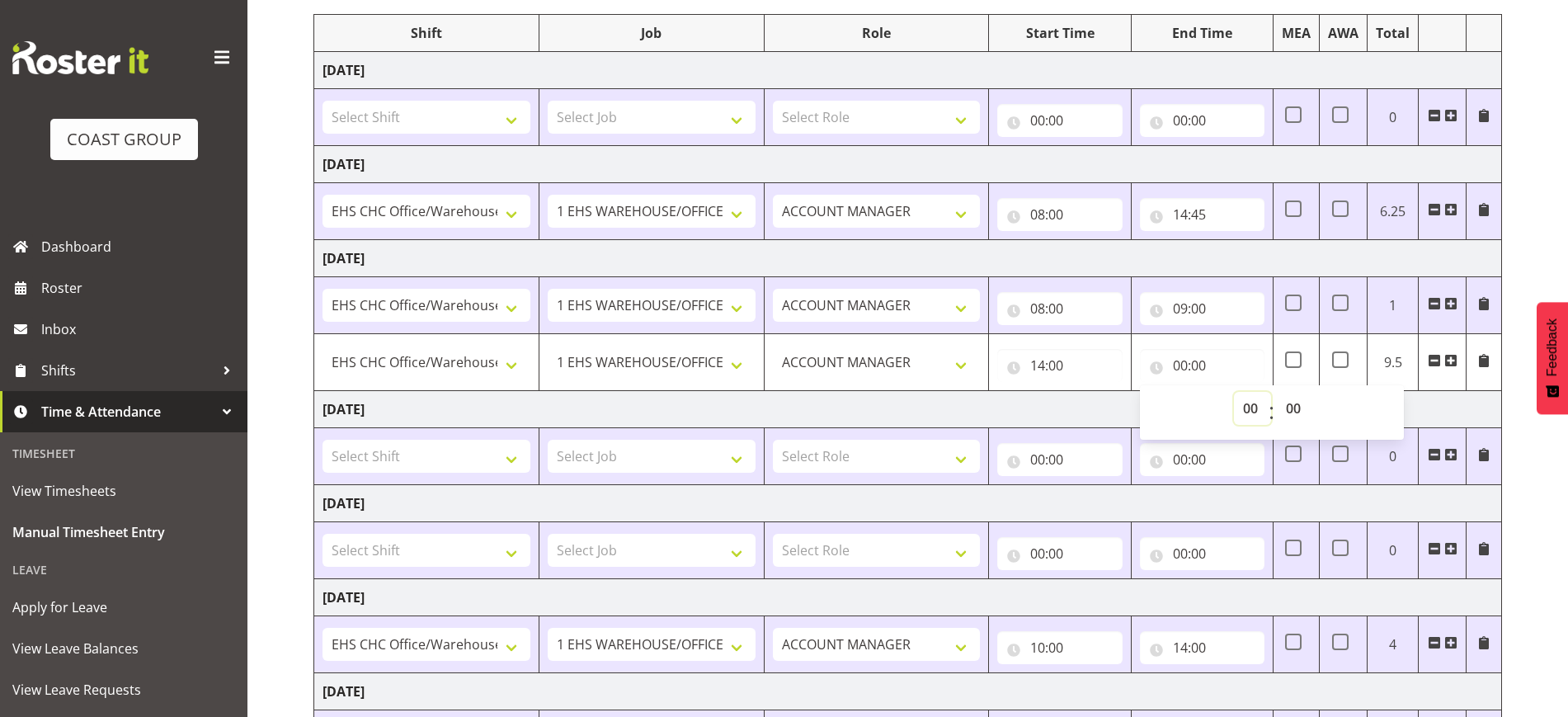
click at [1244, 411] on select "00 01 02 03 04 05 06 07 08 09 10 11 12 13 14 15 16 17 18 19 20 21 22 23" at bounding box center [1253, 408] width 37 height 33
select select "15"
click at [1234, 392] on select "00 01 02 03 04 05 06 07 08 09 10 11 12 13 14 15 16 17 18 19 20 21 22 23" at bounding box center [1253, 408] width 37 height 33
type input "15:00"
click at [1251, 414] on select "00 01 02 03 04 05 06 07 08 09 10 11 12 13 14 15 16 17 18 19 20 21 22 23" at bounding box center [1253, 408] width 37 height 33
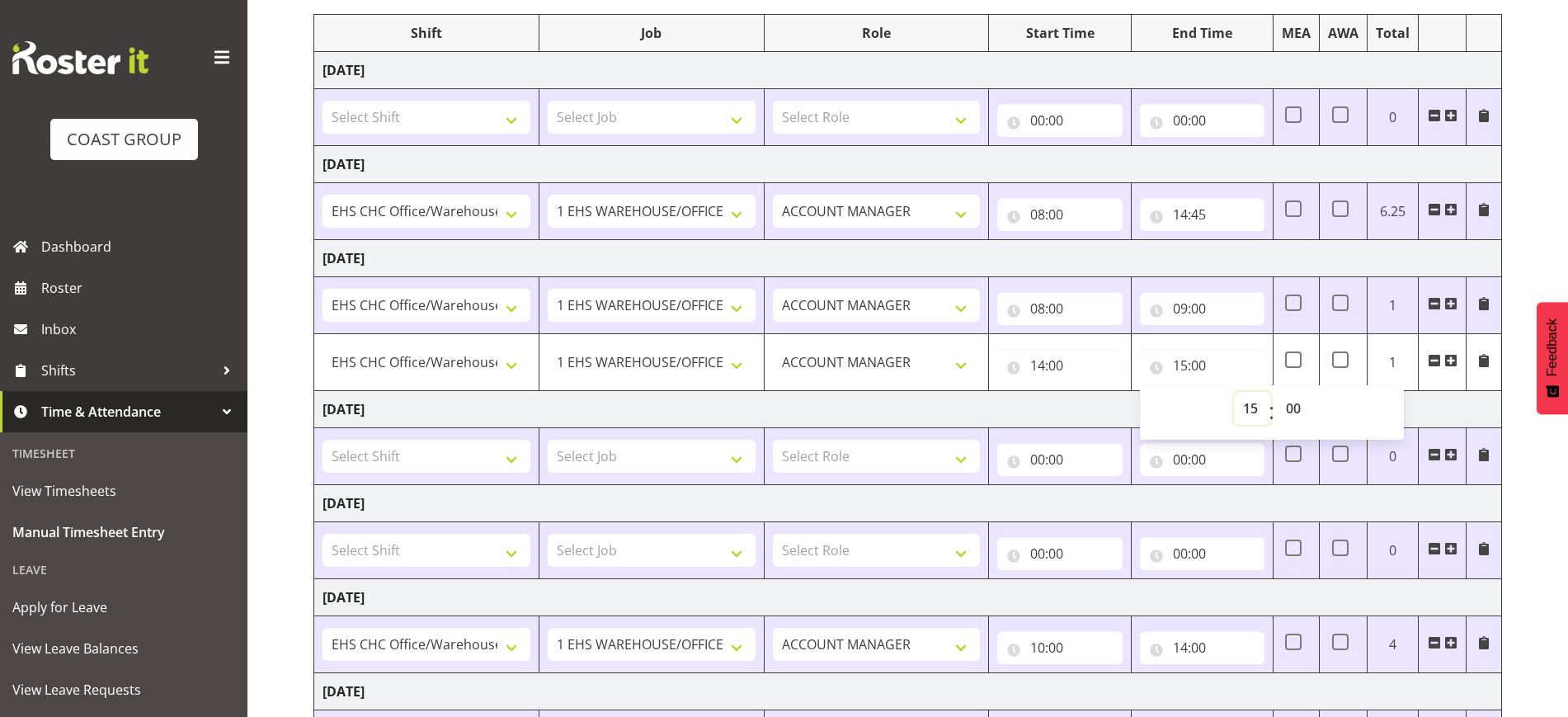
select select "14"
click at [1234, 392] on select "00 01 02 03 04 05 06 07 08 09 10 11 12 13 14 15 16 17 18 19 20 21 22 23" at bounding box center [1253, 408] width 37 height 33
type input "14:00"
click at [1291, 415] on select "00 01 02 03 04 05 06 07 08 09 10 11 12 13 14 15 16 17 18 19 20 21 22 23 24 25 2…" at bounding box center [1296, 408] width 37 height 33
select select "45"
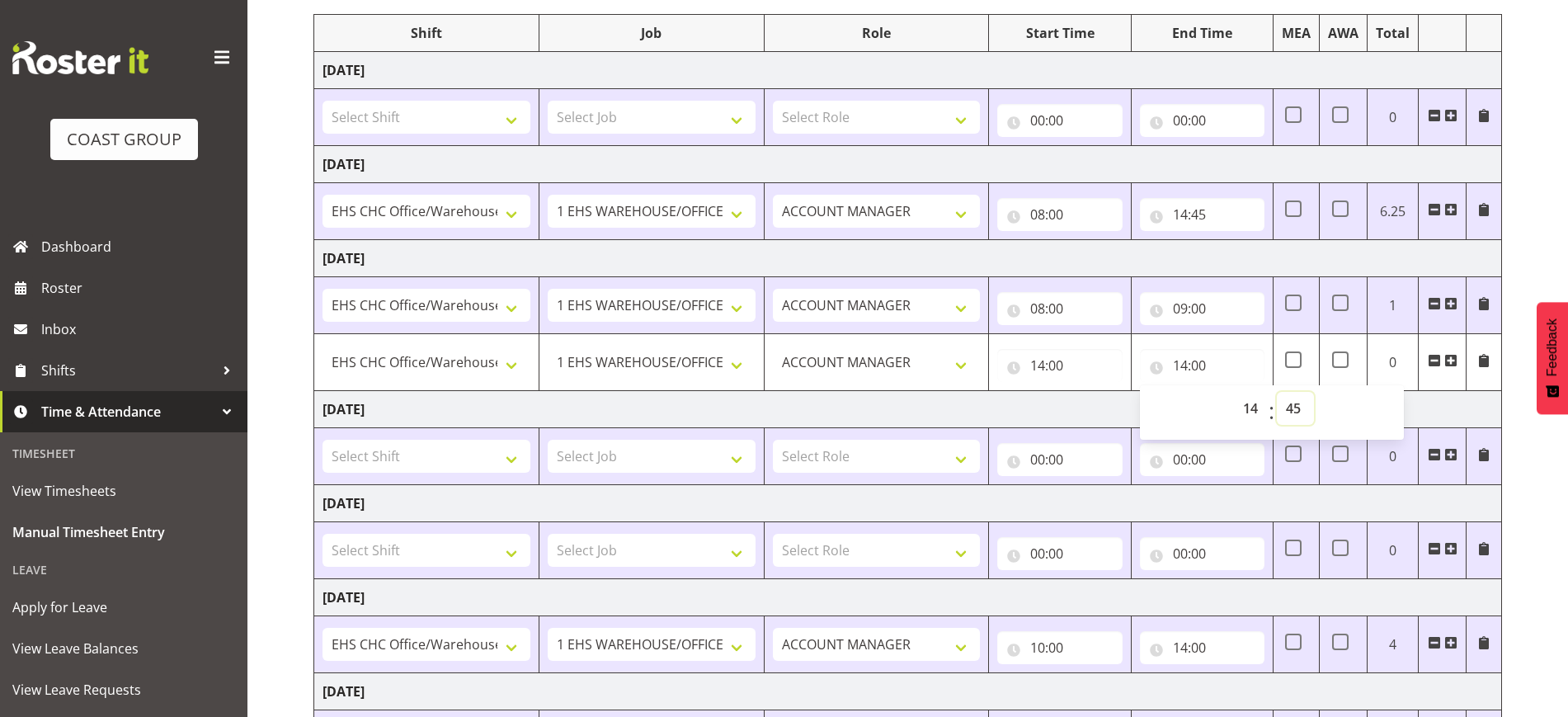
click at [1278, 392] on select "00 01 02 03 04 05 06 07 08 09 10 11 12 13 14 15 16 17 18 19 20 21 22 23 24 25 2…" at bounding box center [1296, 408] width 37 height 33
type input "14:45"
click at [1534, 234] on div "August 13th - August 19th 2025 MEA - Meal Allowance AWA - Away Allowence Shift …" at bounding box center [940, 393] width 1255 height 934
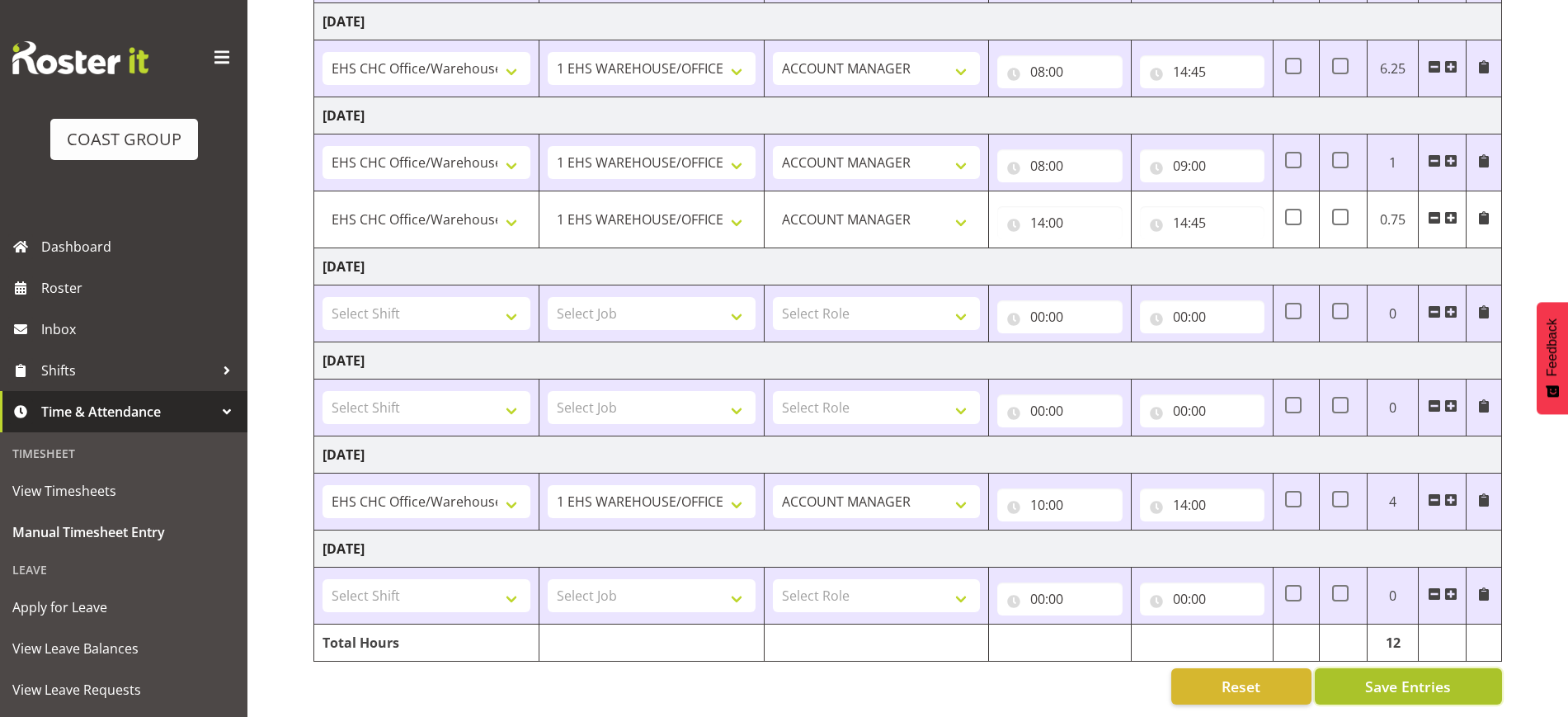
click at [1423, 676] on span "Save Entries" at bounding box center [1408, 686] width 86 height 21
type input "14:00"
type input "14:45"
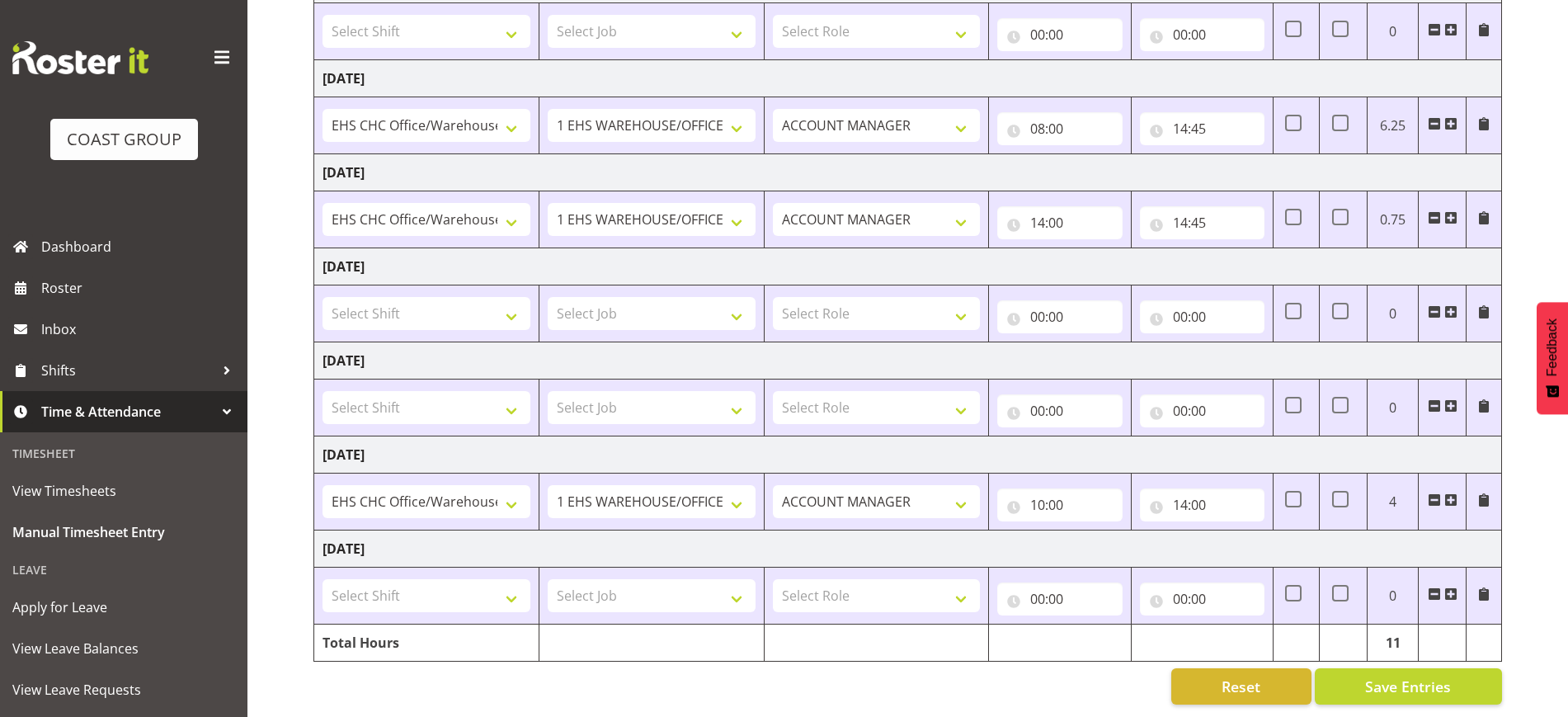
click at [1452, 212] on span at bounding box center [1452, 218] width 14 height 14
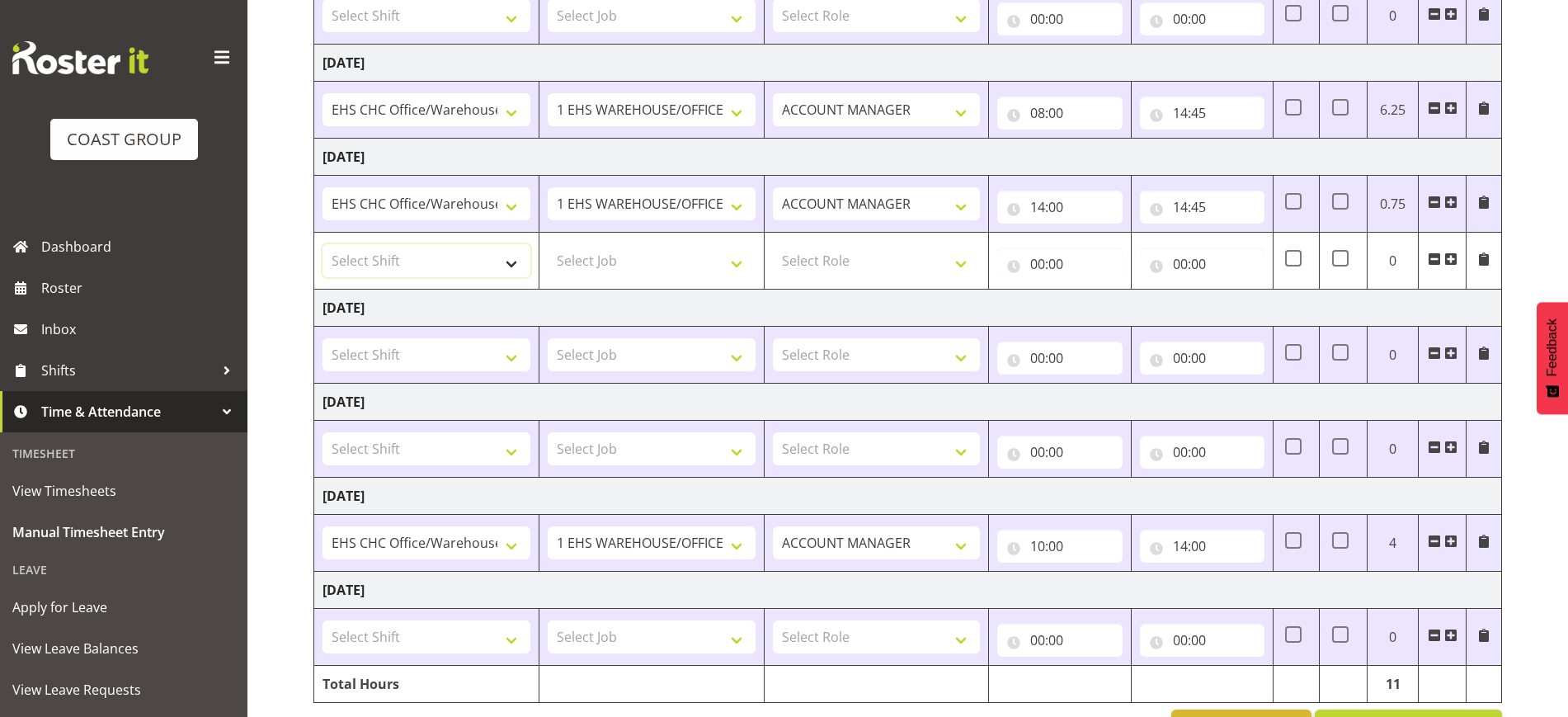
click at [494, 255] on select "Select Shift ARTS CANT NGAIO MARSH ASBTE ASNZ Exhibitor Build Admin Admin Admin…" at bounding box center [426, 261] width 208 height 33
select select "1404"
click at [323, 245] on select "Select Shift ARTS CANT NGAIO MARSH ASBTE ASNZ Exhibitor Build Admin Admin Admin…" at bounding box center [426, 261] width 208 height 33
click at [605, 257] on select "Select Job 1 Carlton Events 1 Carlton Hamilton 1 Carlton Wellington 1 EHS WAREH…" at bounding box center [651, 261] width 208 height 33
click at [548, 245] on select "Select Job 1 Carlton Events 1 Carlton Hamilton 1 Carlton Wellington 1 EHS WAREH…" at bounding box center [651, 261] width 208 height 33
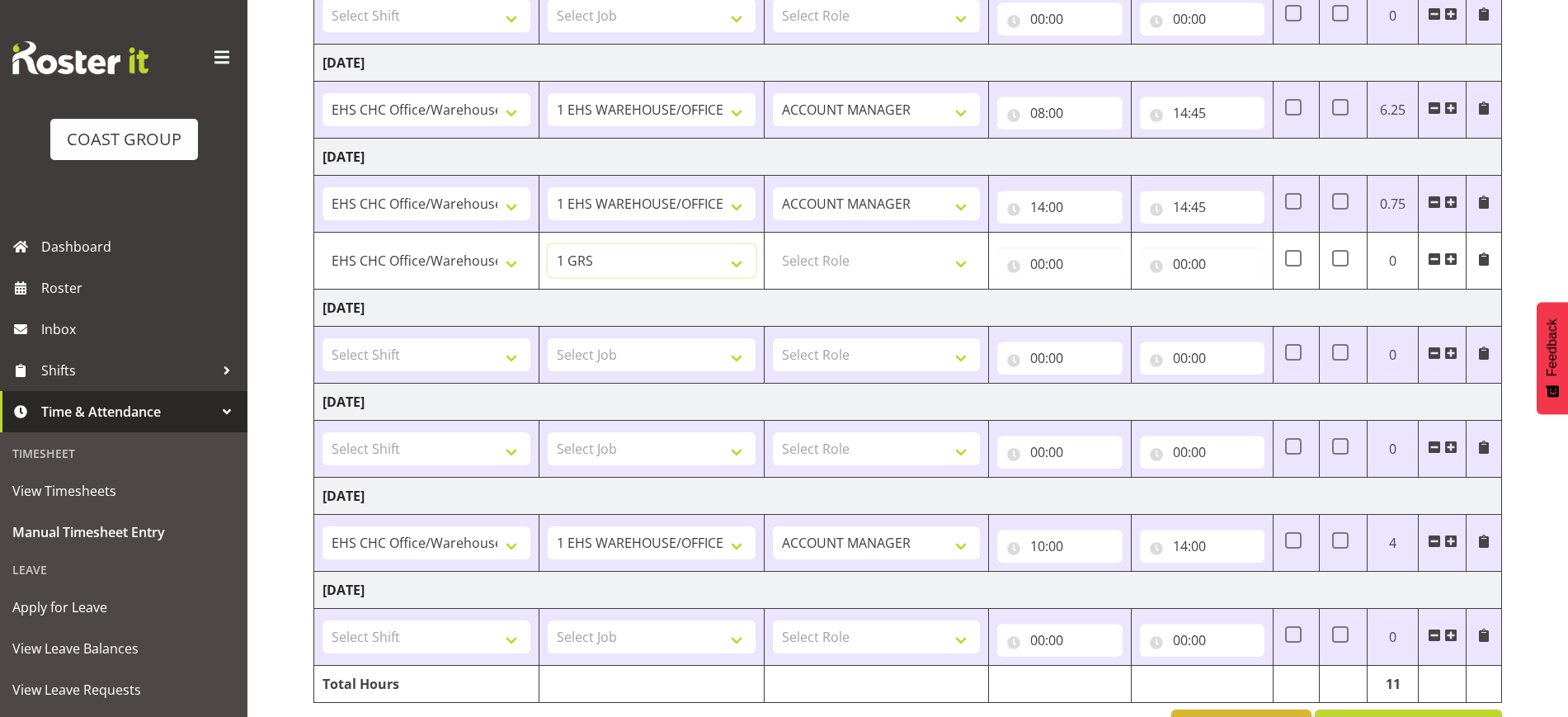
select select "69"
click at [921, 263] on select "Select Role ACCOUNT MANAGER Account Manager" at bounding box center [877, 261] width 208 height 33
select select "197"
click at [773, 245] on select "Select Role ACCOUNT MANAGER Account Manager" at bounding box center [877, 261] width 208 height 33
click at [1050, 268] on input "00:00" at bounding box center [1059, 263] width 125 height 33
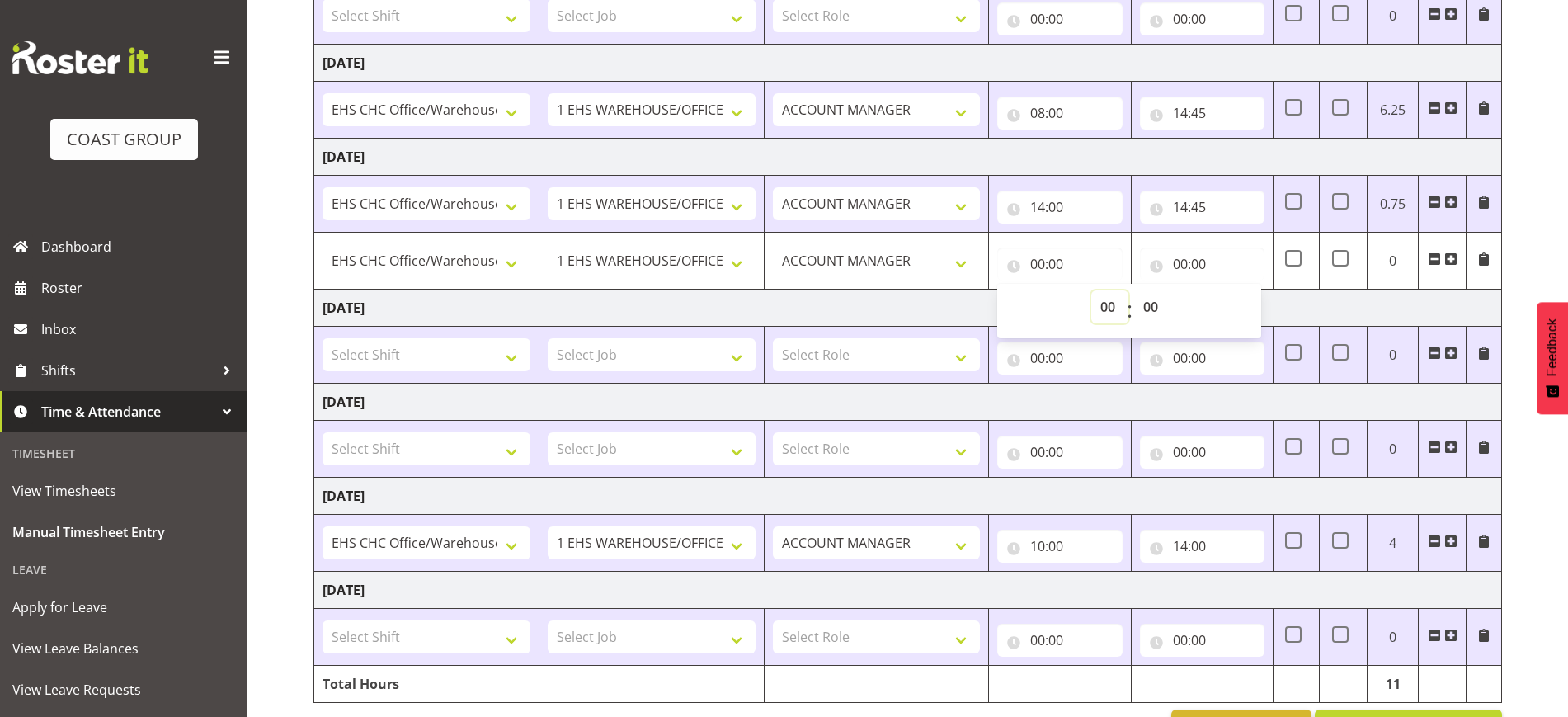
click at [1106, 308] on select "00 01 02 03 04 05 06 07 08 09 10 11 12 13 14 15 16 17 18 19 20 21 22 23" at bounding box center [1110, 307] width 37 height 33
select select "8"
click at [1091, 291] on select "00 01 02 03 04 05 06 07 08 09 10 11 12 13 14 15 16 17 18 19 20 21 22 23" at bounding box center [1110, 307] width 37 height 33
type input "08:00"
click at [1212, 257] on input "00:00" at bounding box center [1202, 263] width 125 height 33
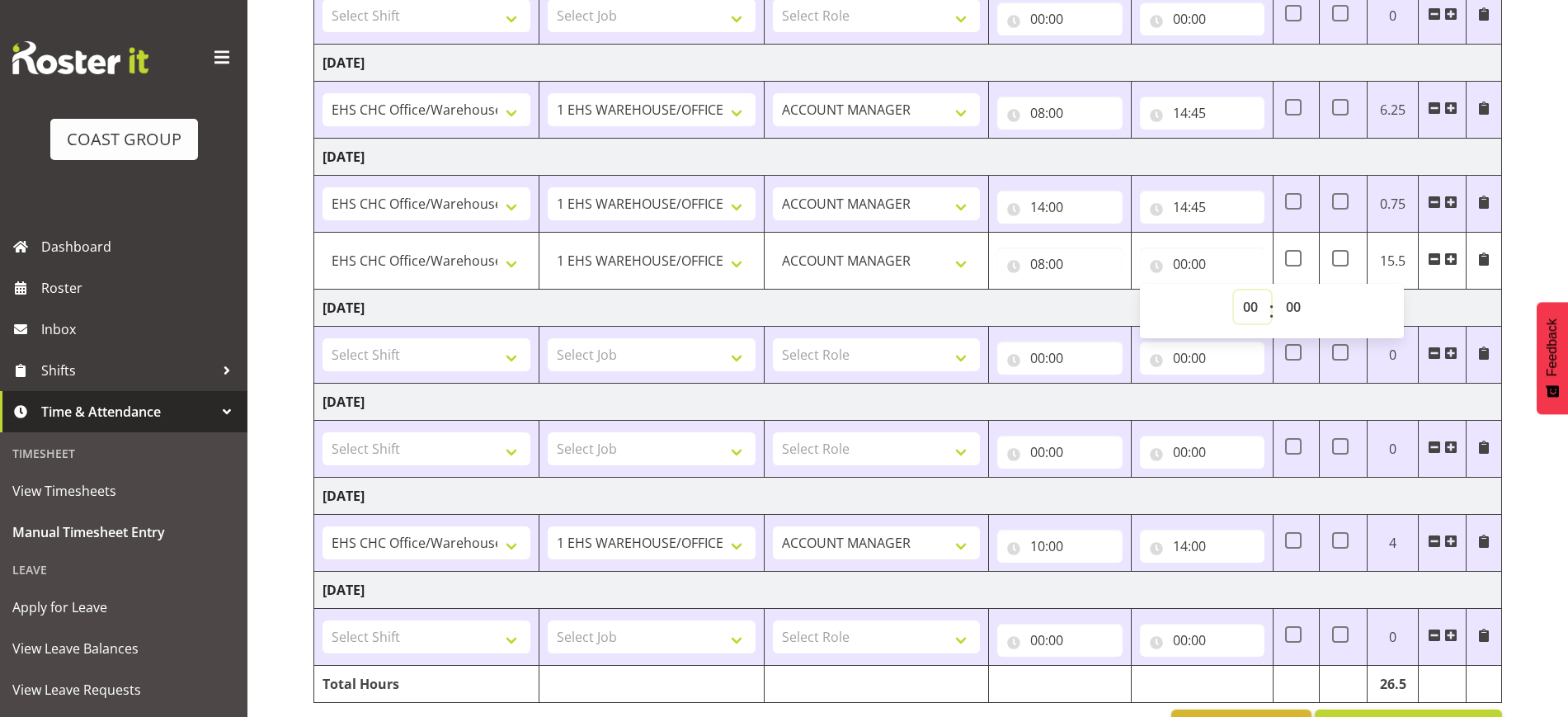
click at [1242, 309] on select "00 01 02 03 04 05 06 07 08 09 10 11 12 13 14 15 16 17 18 19 20 21 22 23" at bounding box center [1253, 307] width 37 height 33
select select "9"
click at [1234, 291] on select "00 01 02 03 04 05 06 07 08 09 10 11 12 13 14 15 16 17 18 19 20 21 22 23" at bounding box center [1253, 307] width 37 height 33
type input "09:00"
click at [1531, 216] on div "August 13th - August 19th 2025 MEA - Meal Allowance AWA - Away Allowence Shift …" at bounding box center [940, 291] width 1255 height 934
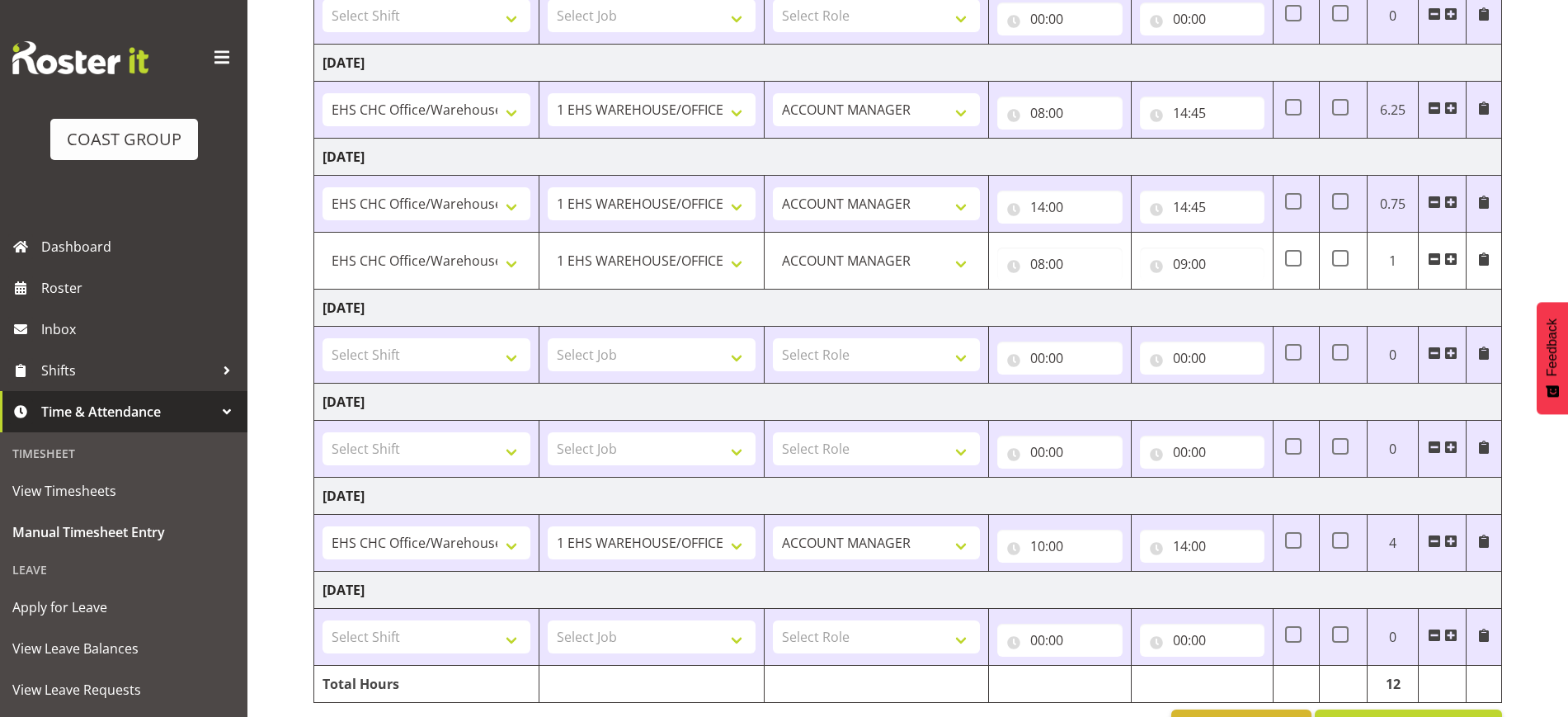
scroll to position [367, 0]
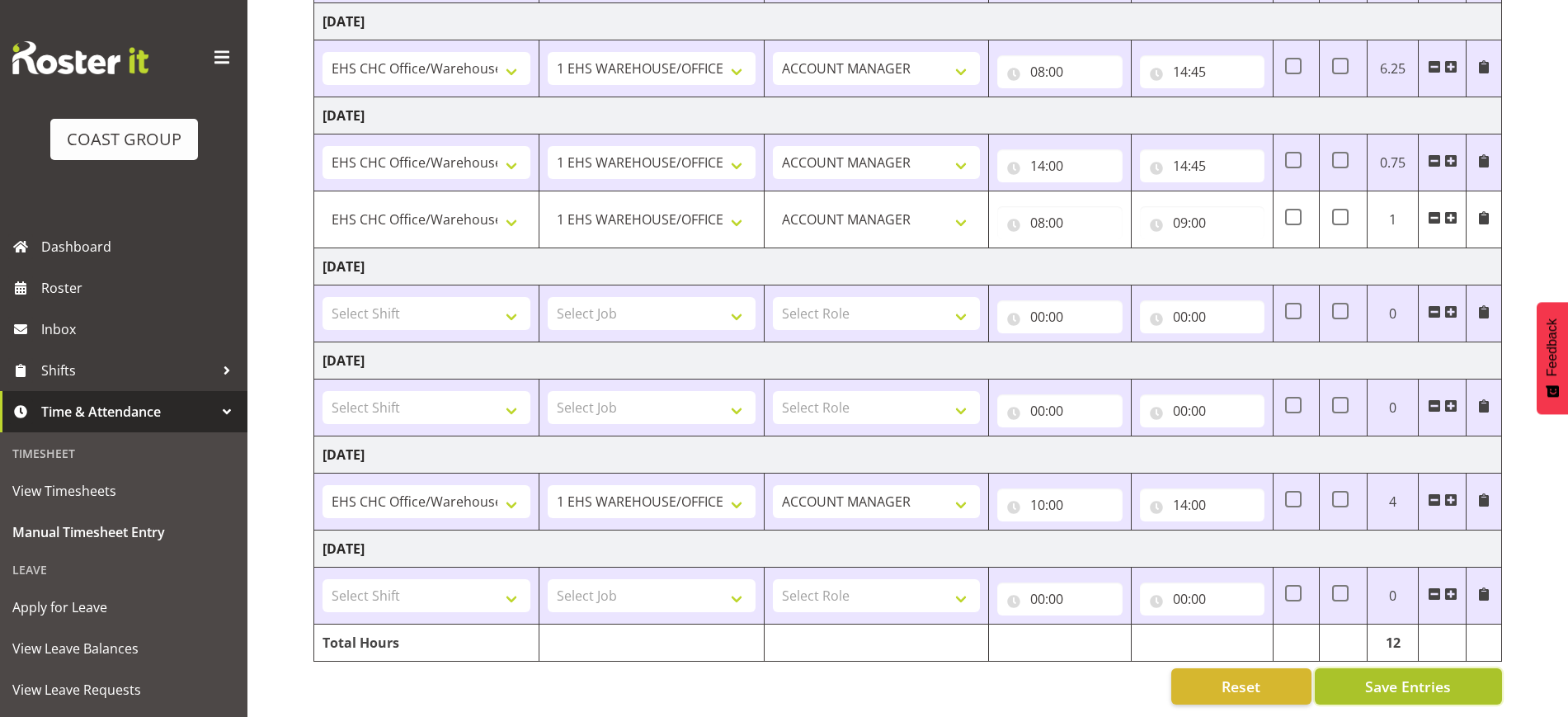
click at [1420, 676] on span "Save Entries" at bounding box center [1408, 686] width 86 height 21
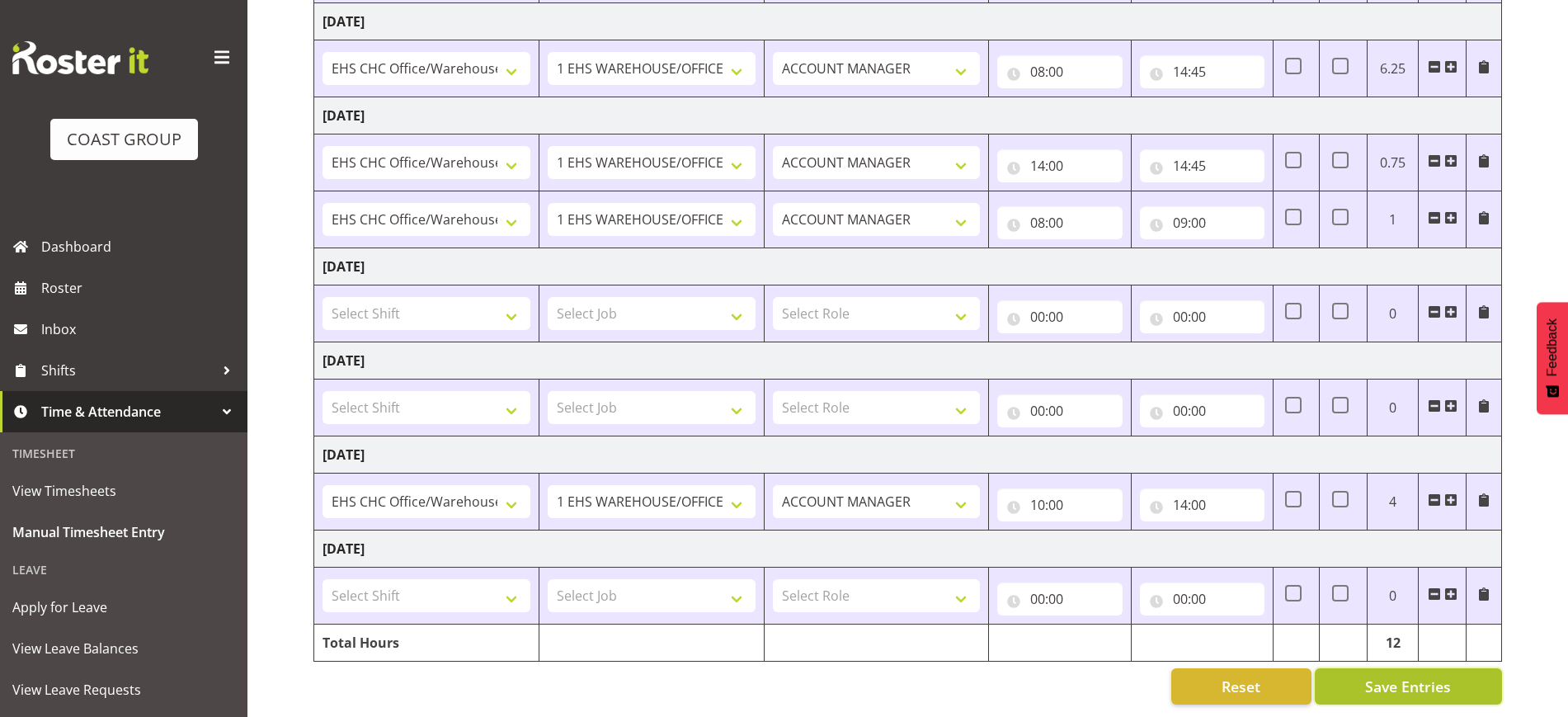
click at [1420, 676] on span "Save Entries" at bounding box center [1408, 686] width 86 height 21
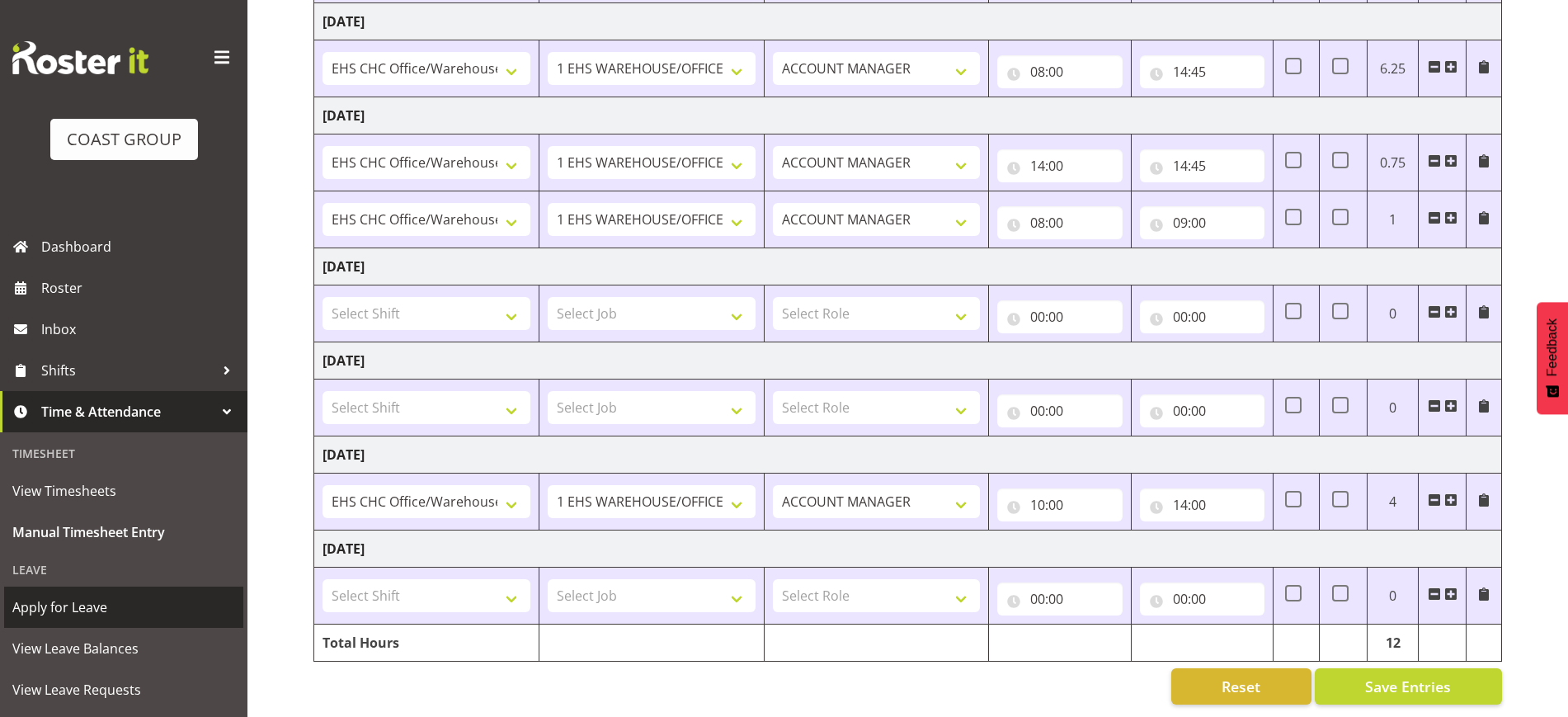
click at [66, 613] on span "Apply for Leave" at bounding box center [124, 607] width 223 height 25
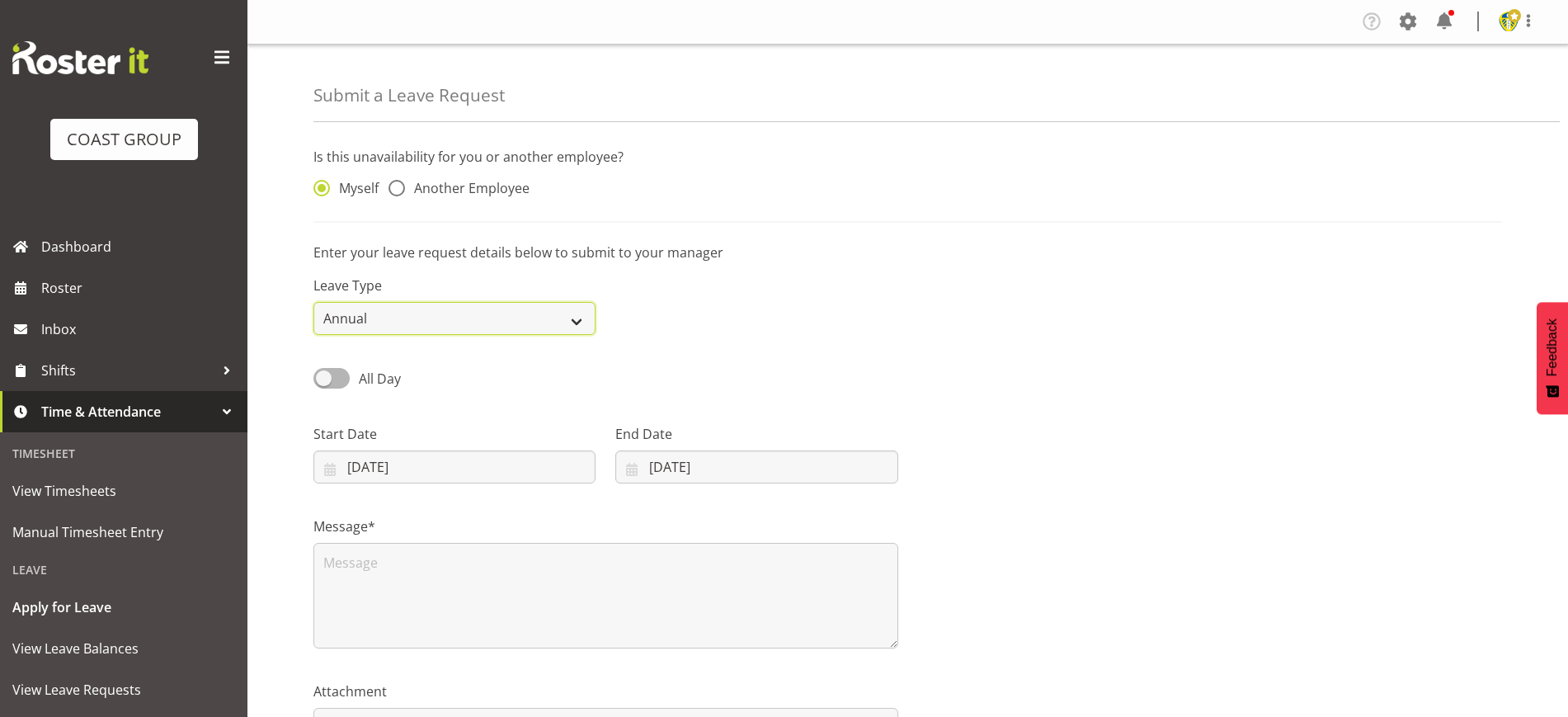
click at [441, 323] on select "Annual Sick Leave Without Pay Bereavement Domestic Violence Parental Jury Servi…" at bounding box center [454, 318] width 282 height 33
select select "Sick"
click at [313, 302] on select "Annual Sick Leave Without Pay Bereavement Domestic Violence Parental Jury Servi…" at bounding box center [454, 318] width 282 height 33
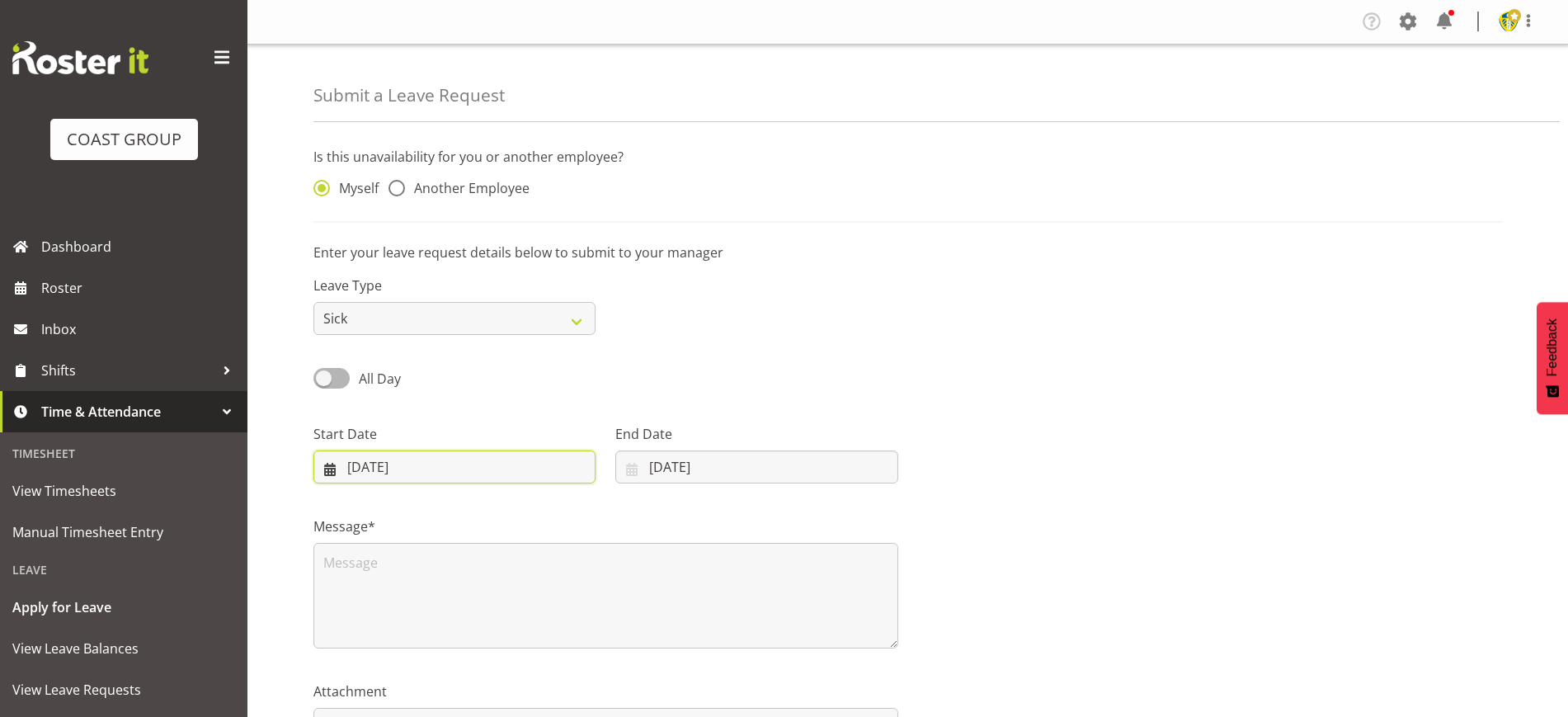
click at [393, 475] on input "20/08/2025" at bounding box center [454, 466] width 282 height 33
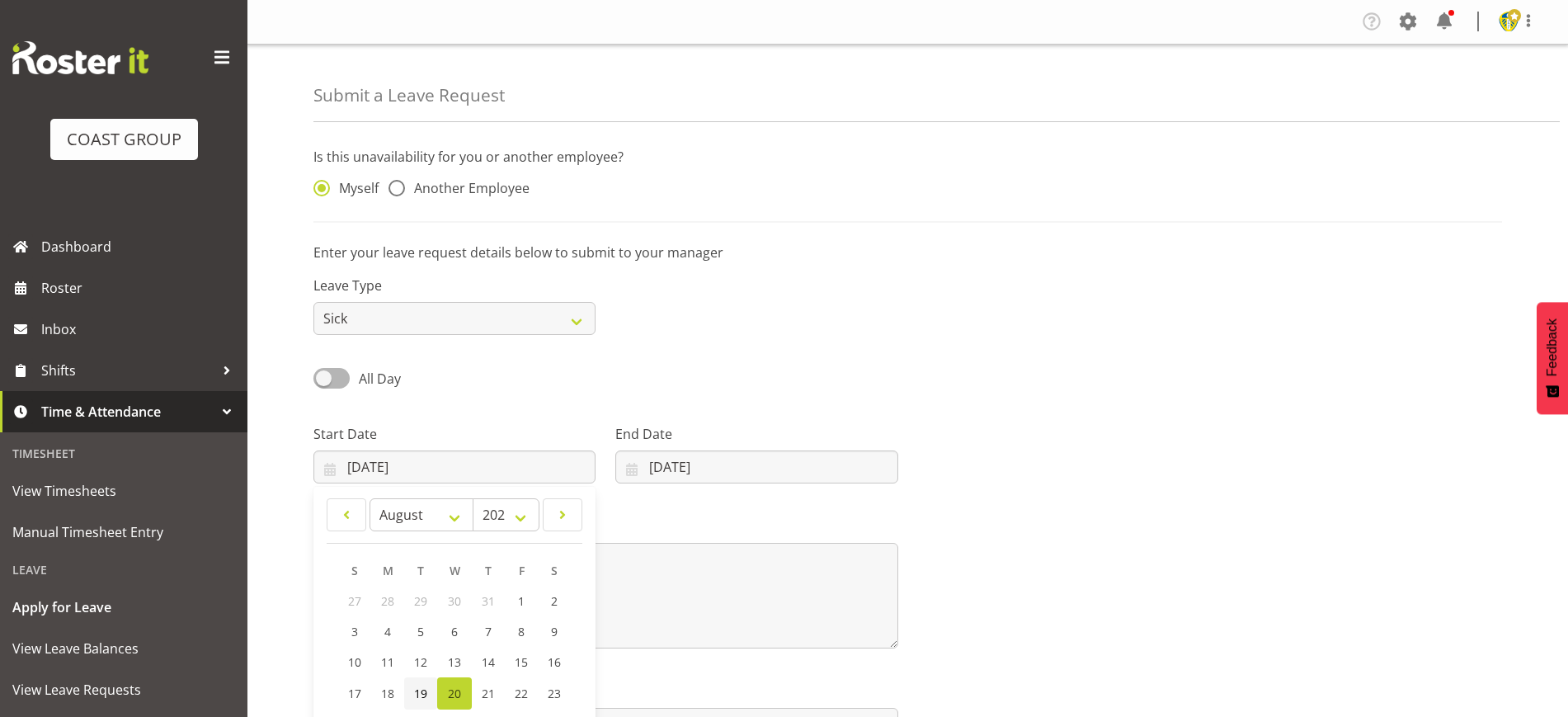
click at [419, 693] on span "19" at bounding box center [421, 693] width 14 height 15
type input "19/08/2025"
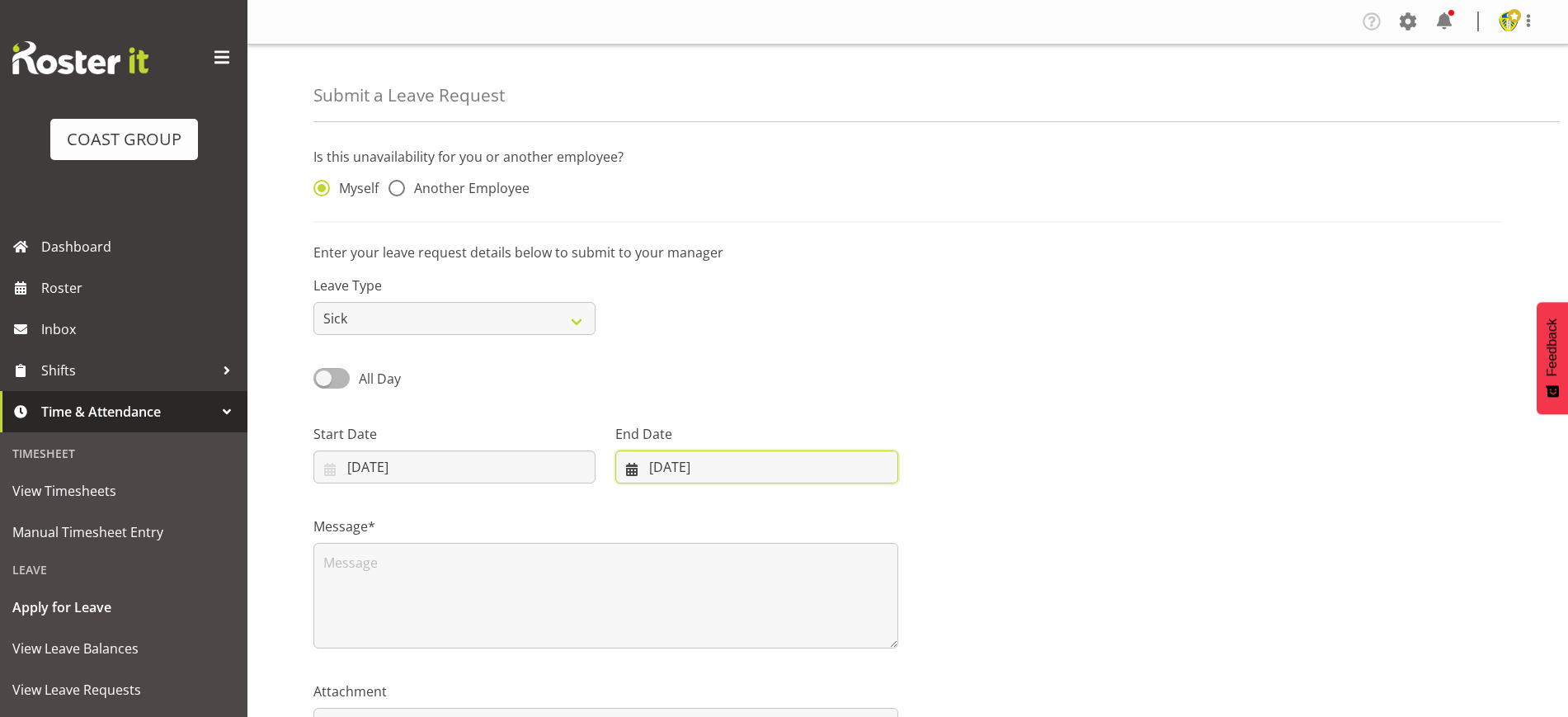
click at [701, 464] on input "20/08/2025" at bounding box center [757, 466] width 282 height 33
click at [712, 704] on link "19" at bounding box center [713, 693] width 33 height 32
type input "19/08/2025"
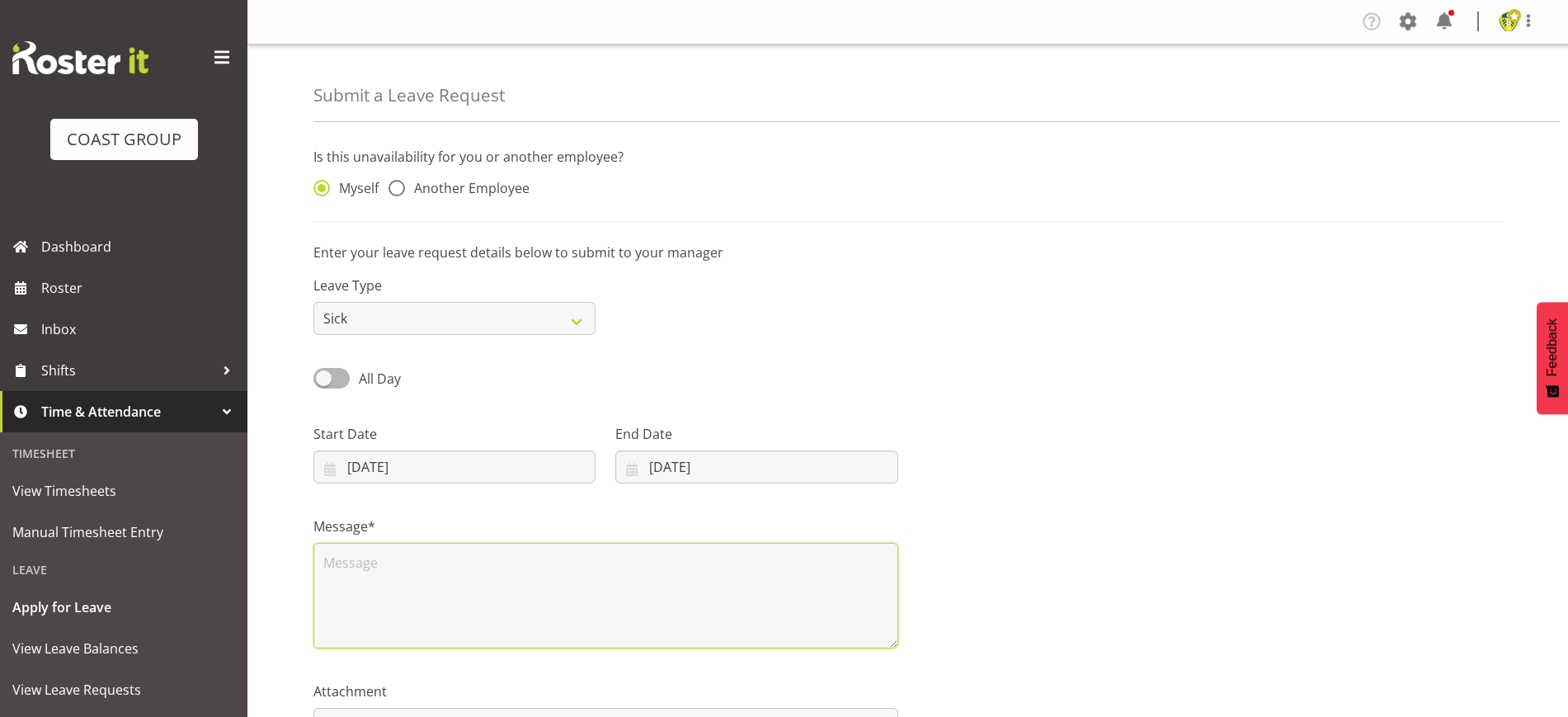
click at [652, 585] on textarea at bounding box center [606, 596] width 585 height 105
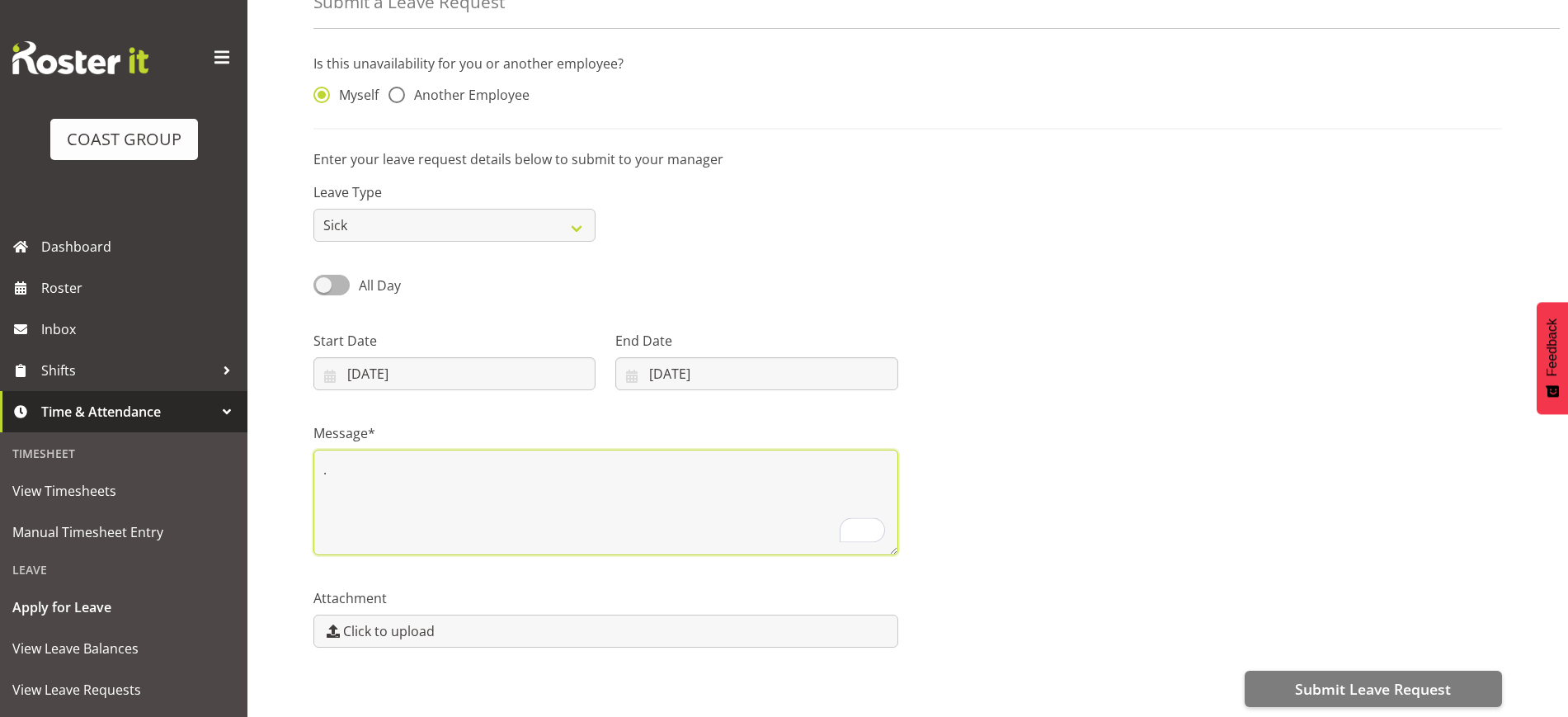
scroll to position [111, 0]
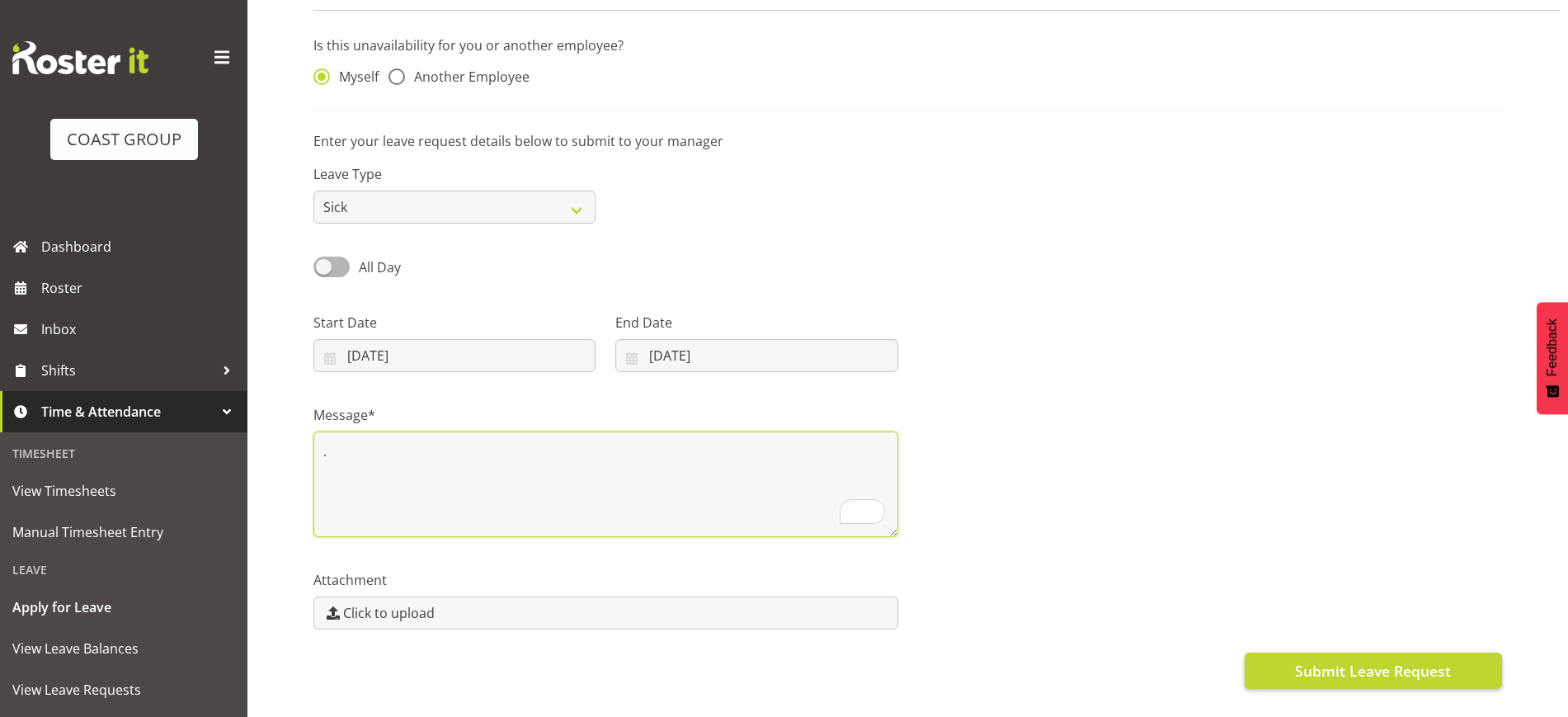
type textarea "."
click at [1368, 670] on span "Submit Leave Request" at bounding box center [1373, 670] width 156 height 21
